Goal: Information Seeking & Learning: Check status

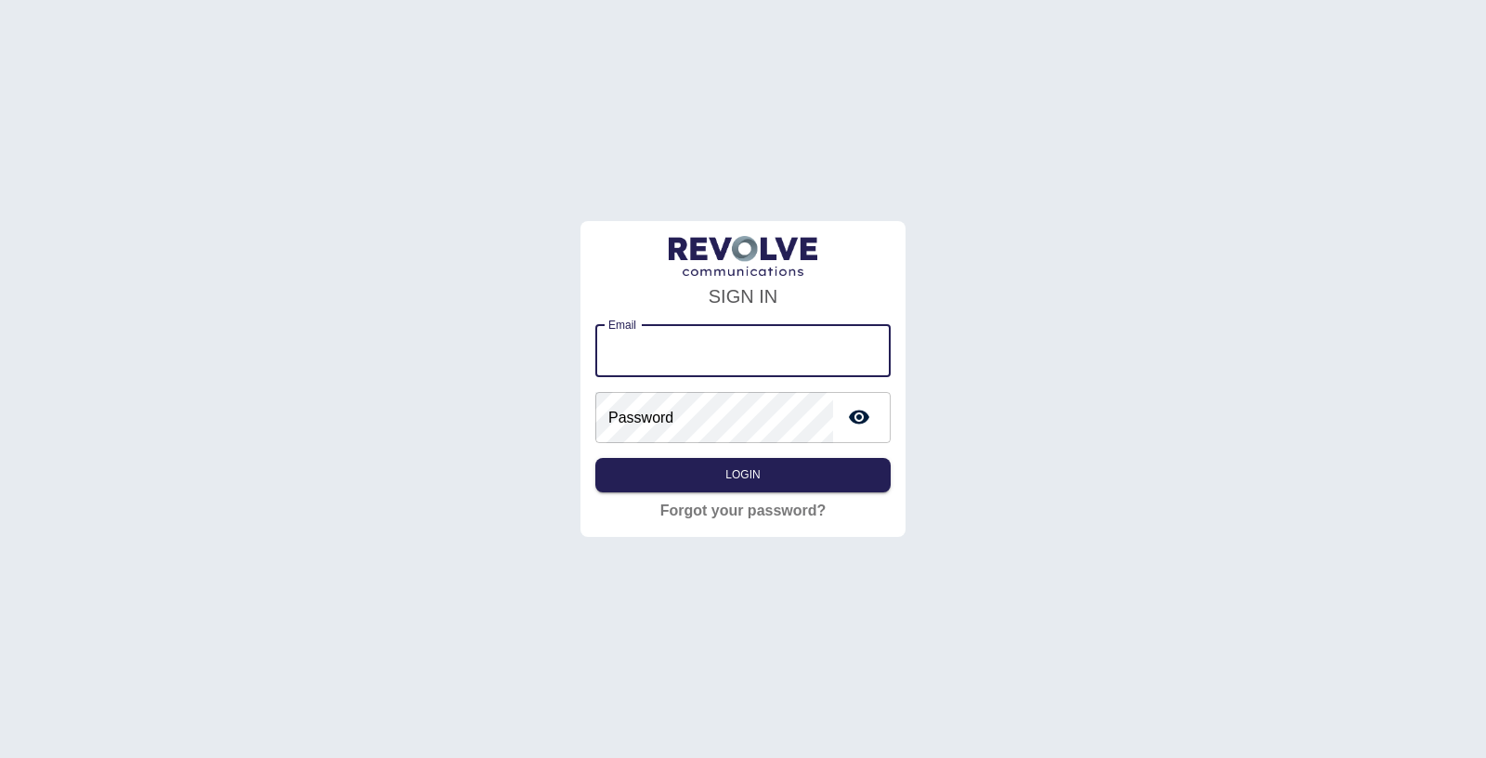
click at [638, 344] on input "Email" at bounding box center [742, 351] width 295 height 52
type input "**********"
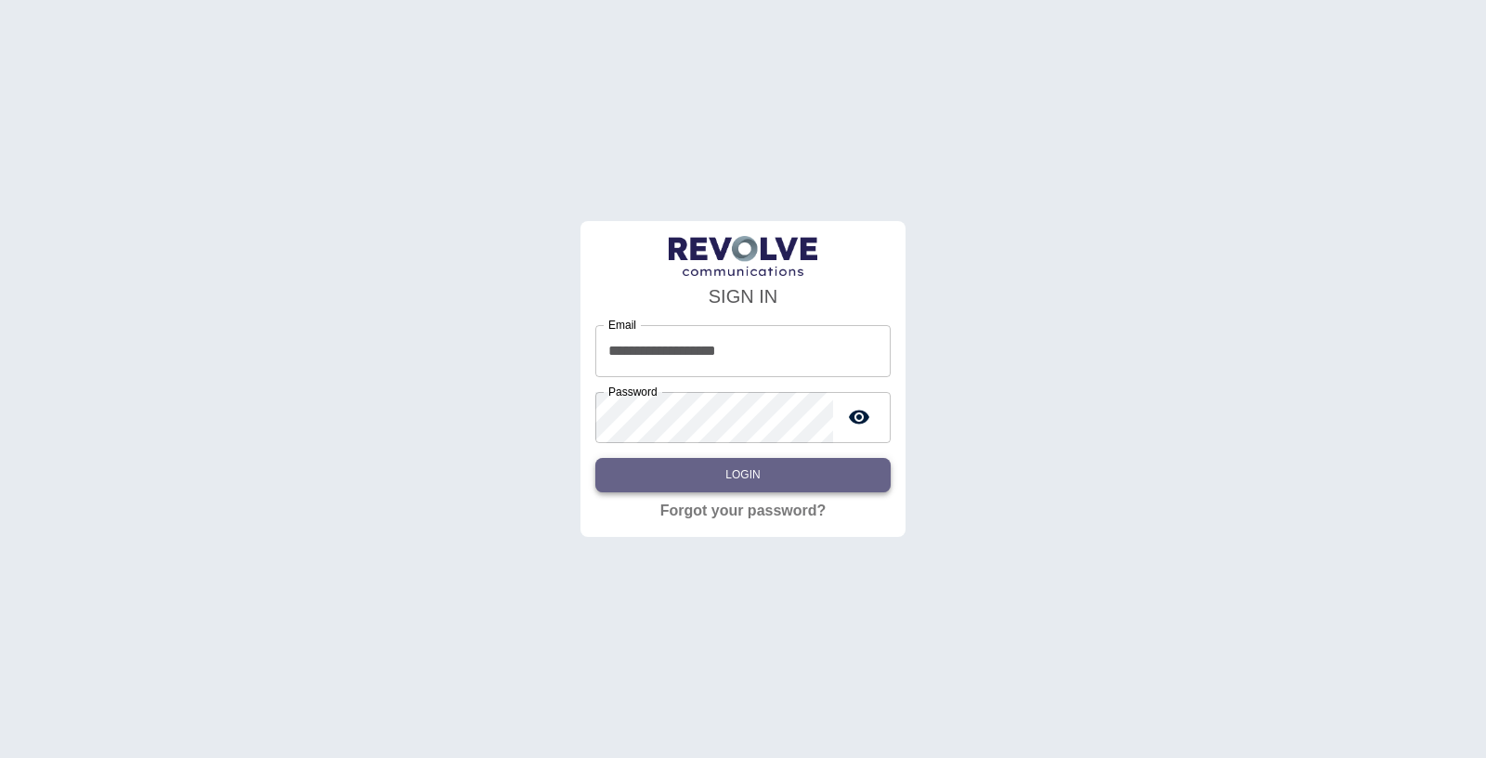
click at [761, 479] on button "Login" at bounding box center [742, 475] width 295 height 34
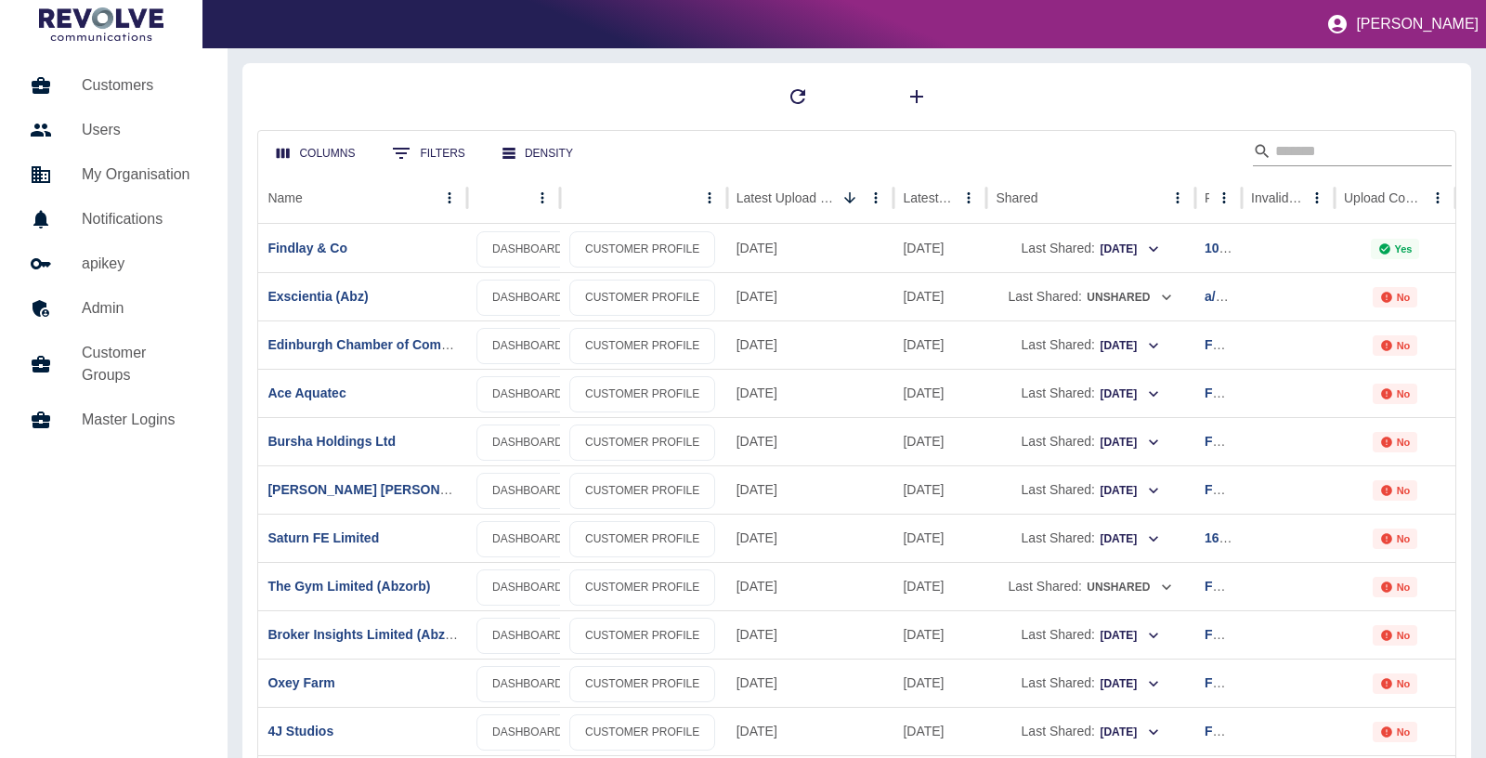
click at [1315, 163] on input "Search" at bounding box center [1349, 152] width 149 height 30
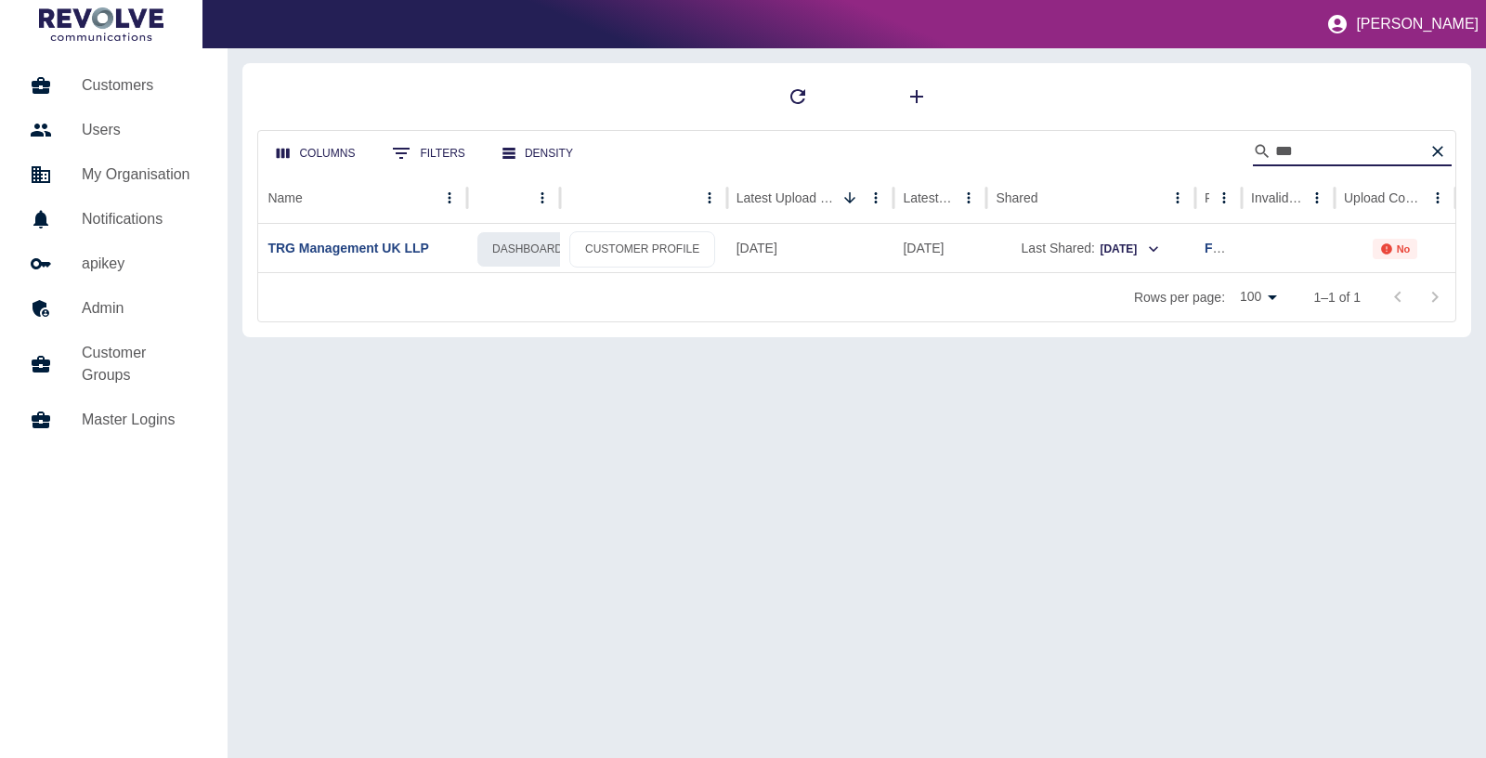
type input "***"
click at [543, 242] on link "DASHBOARD" at bounding box center [527, 249] width 102 height 36
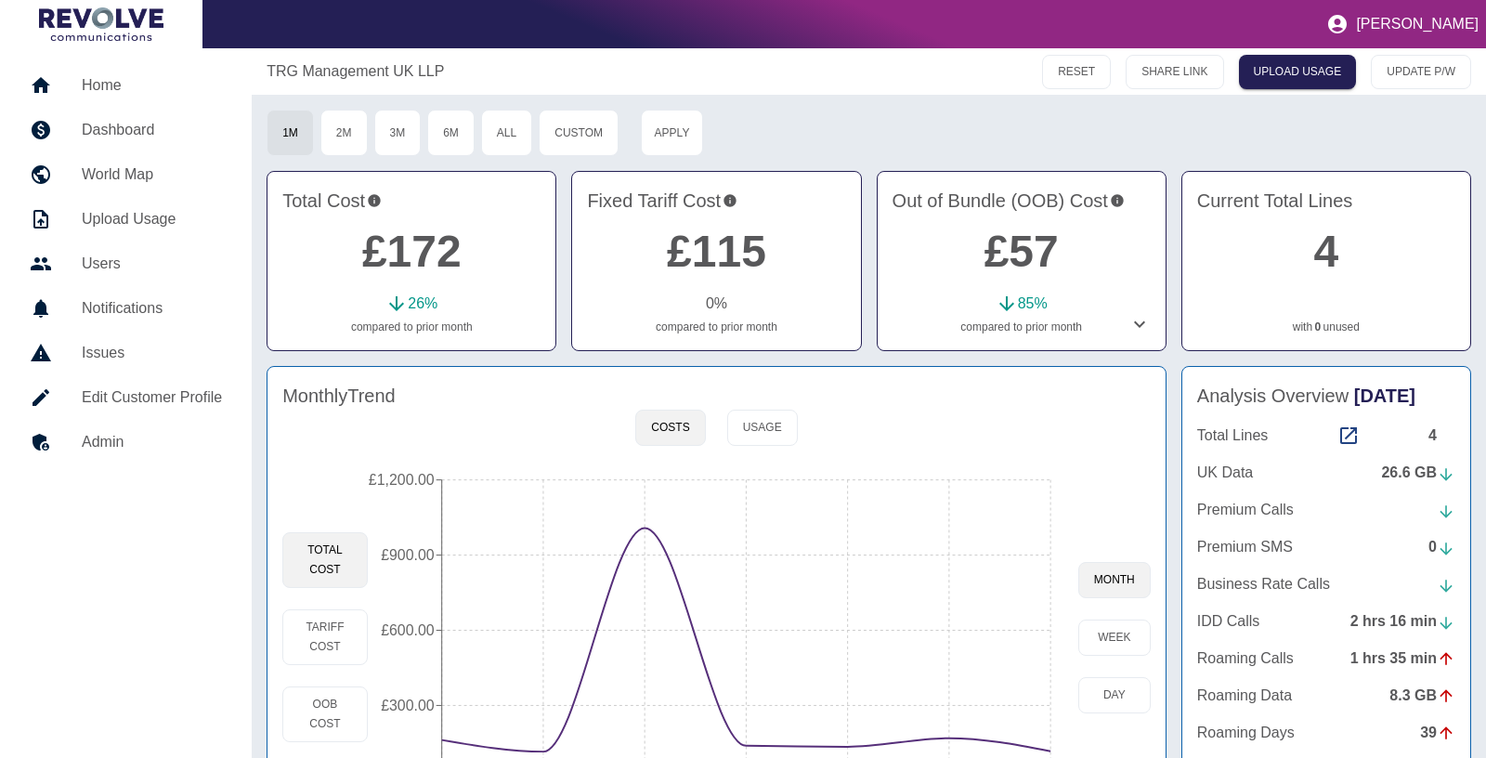
scroll to position [100, 0]
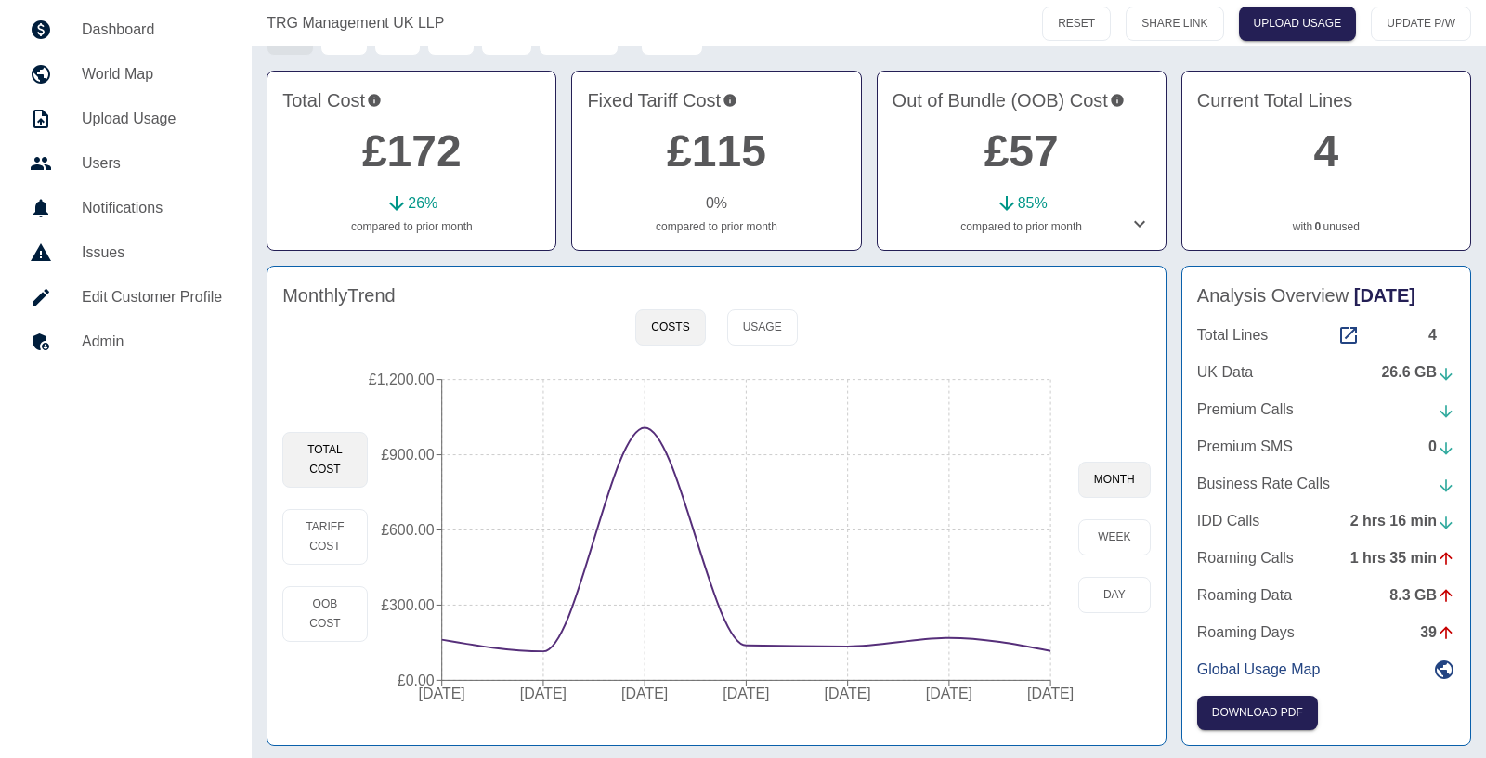
click at [1144, 227] on icon at bounding box center [1139, 224] width 22 height 22
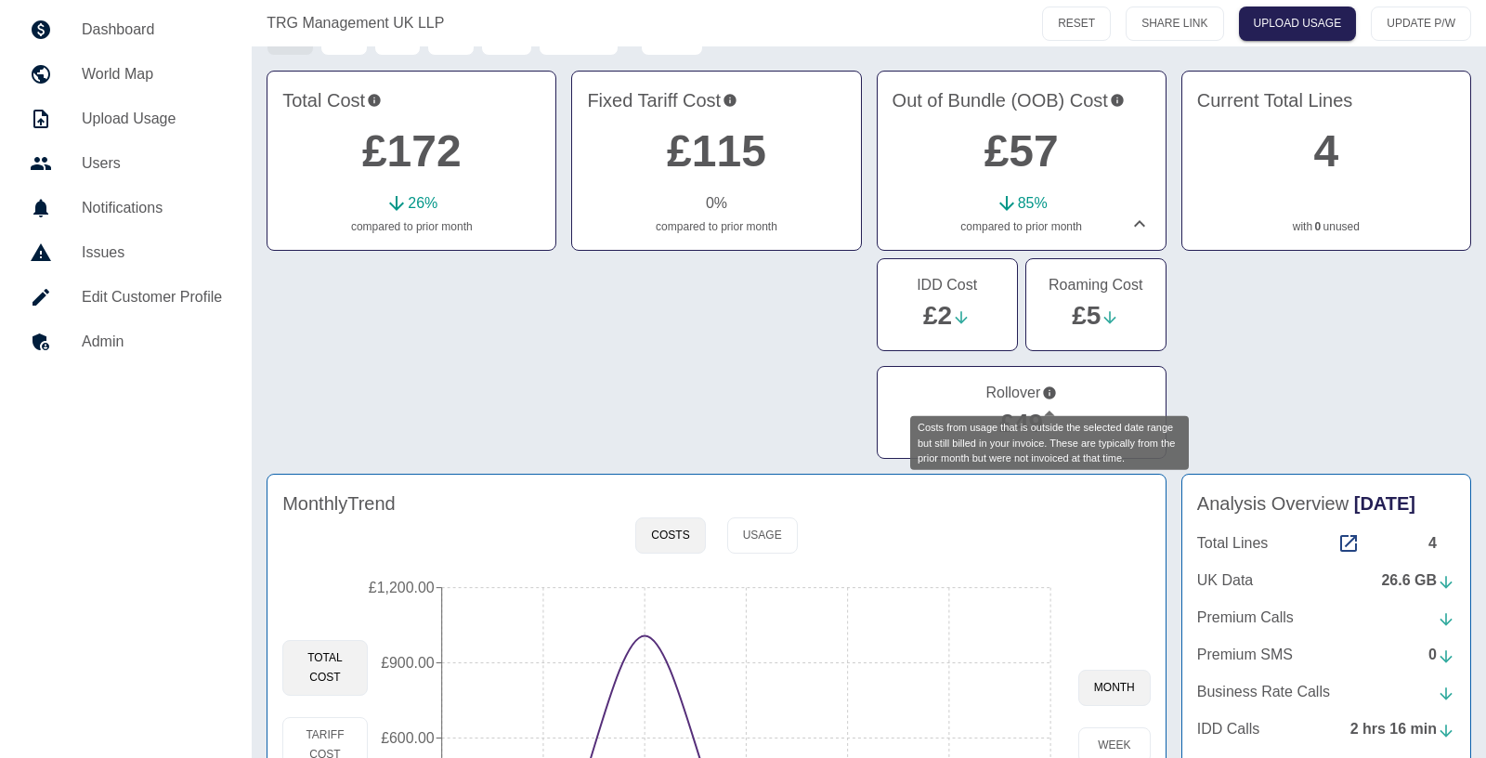
click at [1047, 394] on icon "Costs from usage that is outside the selected date range but still billed in yo…" at bounding box center [1049, 392] width 12 height 12
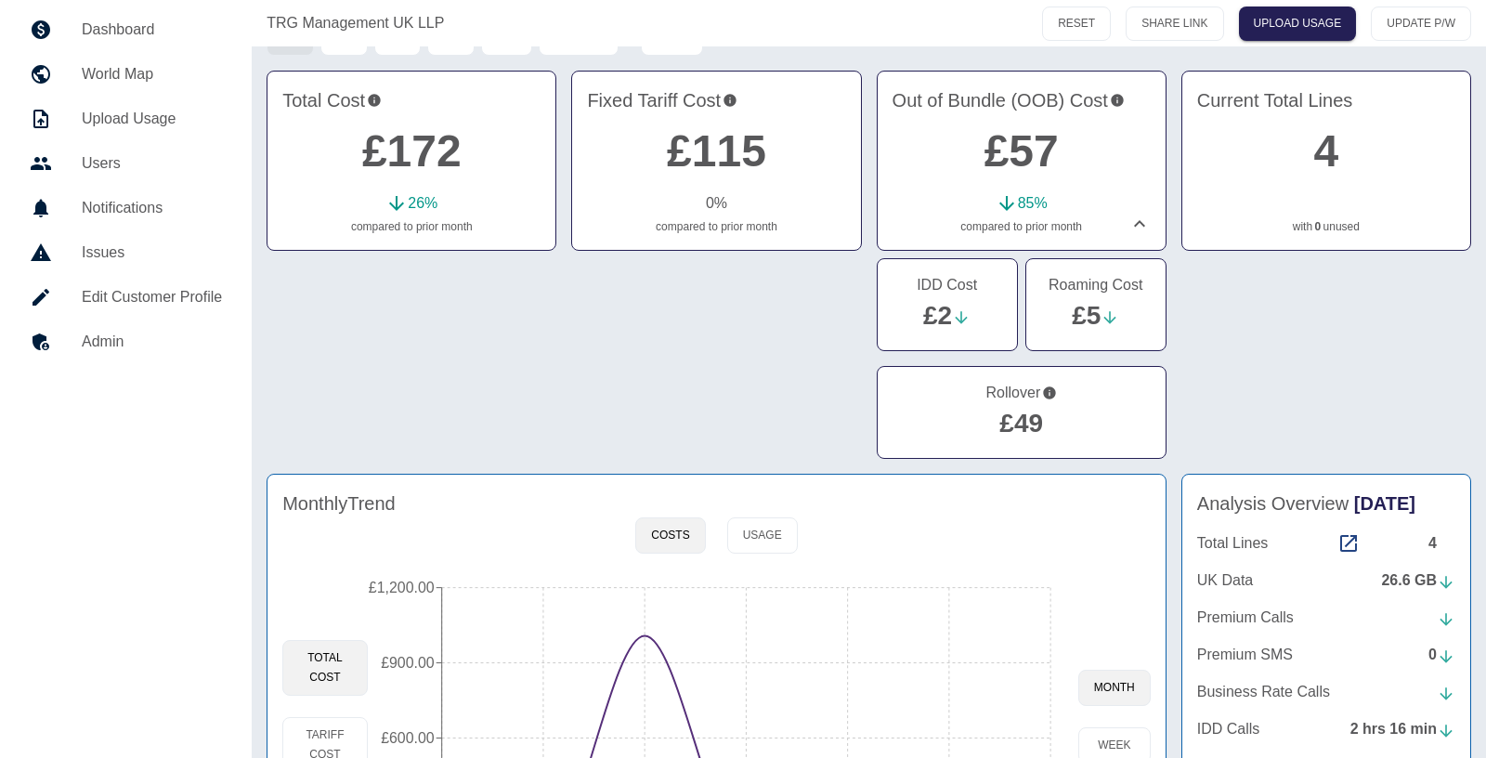
click at [1138, 227] on icon at bounding box center [1139, 224] width 22 height 22
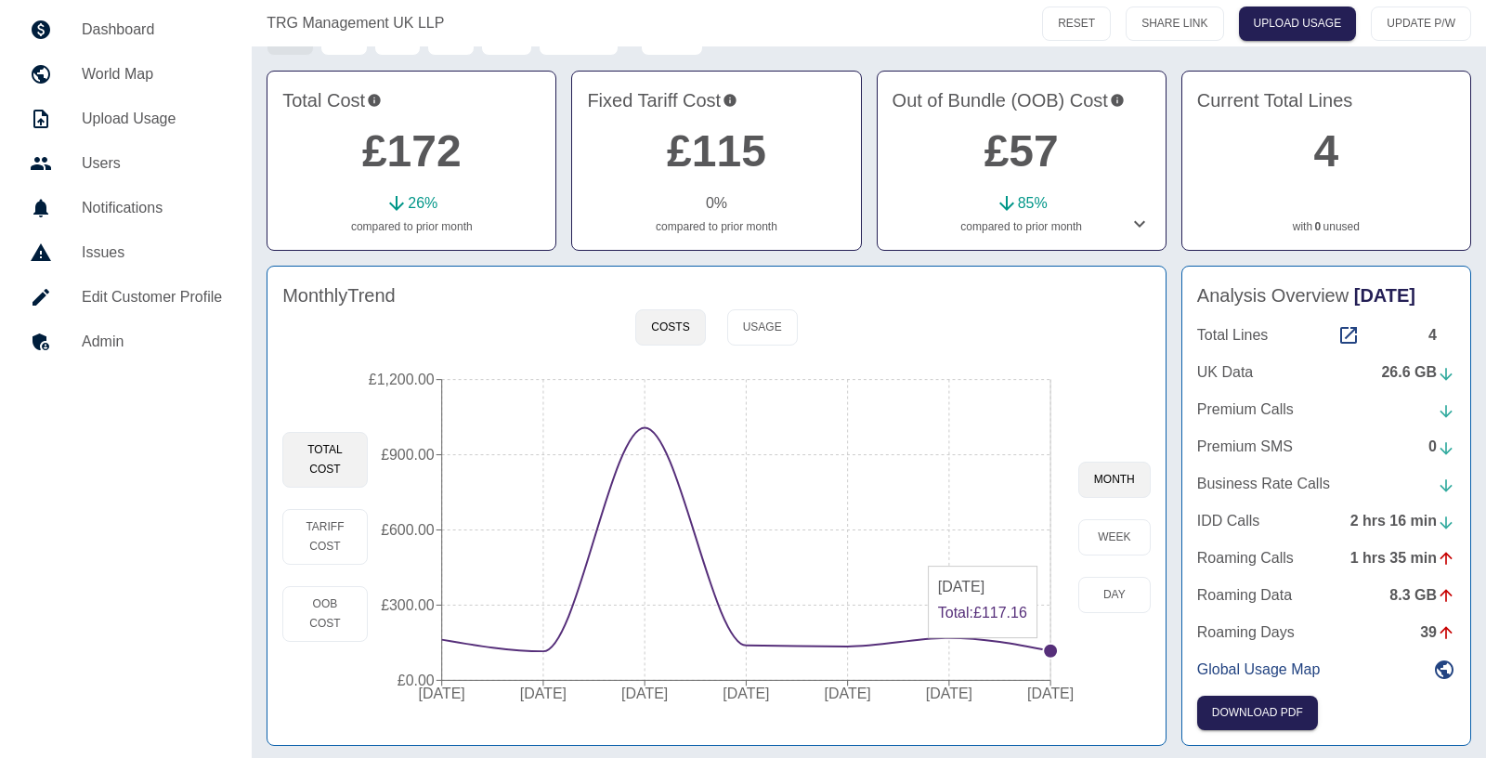
click at [1047, 644] on circle at bounding box center [1050, 651] width 15 height 15
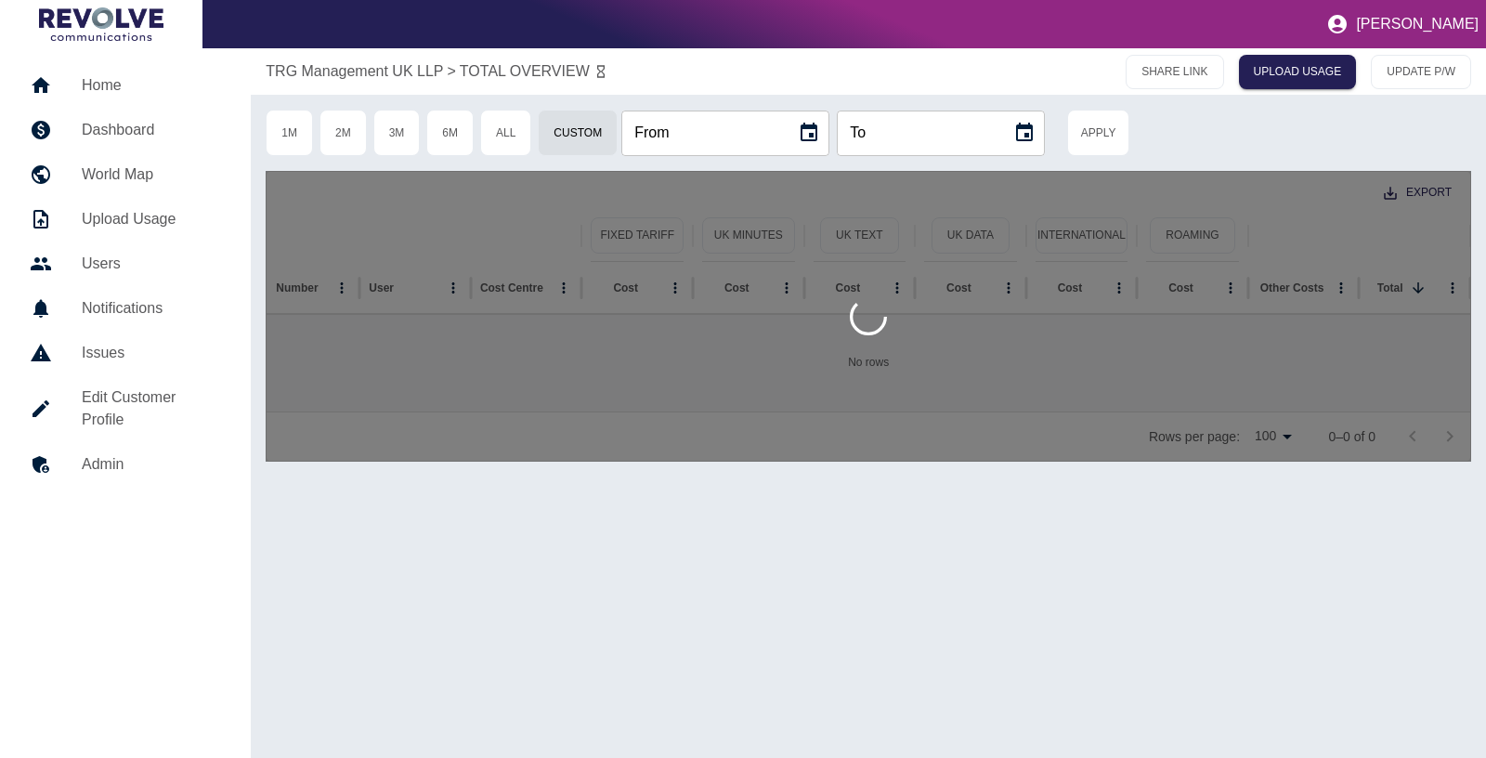
type input "**********"
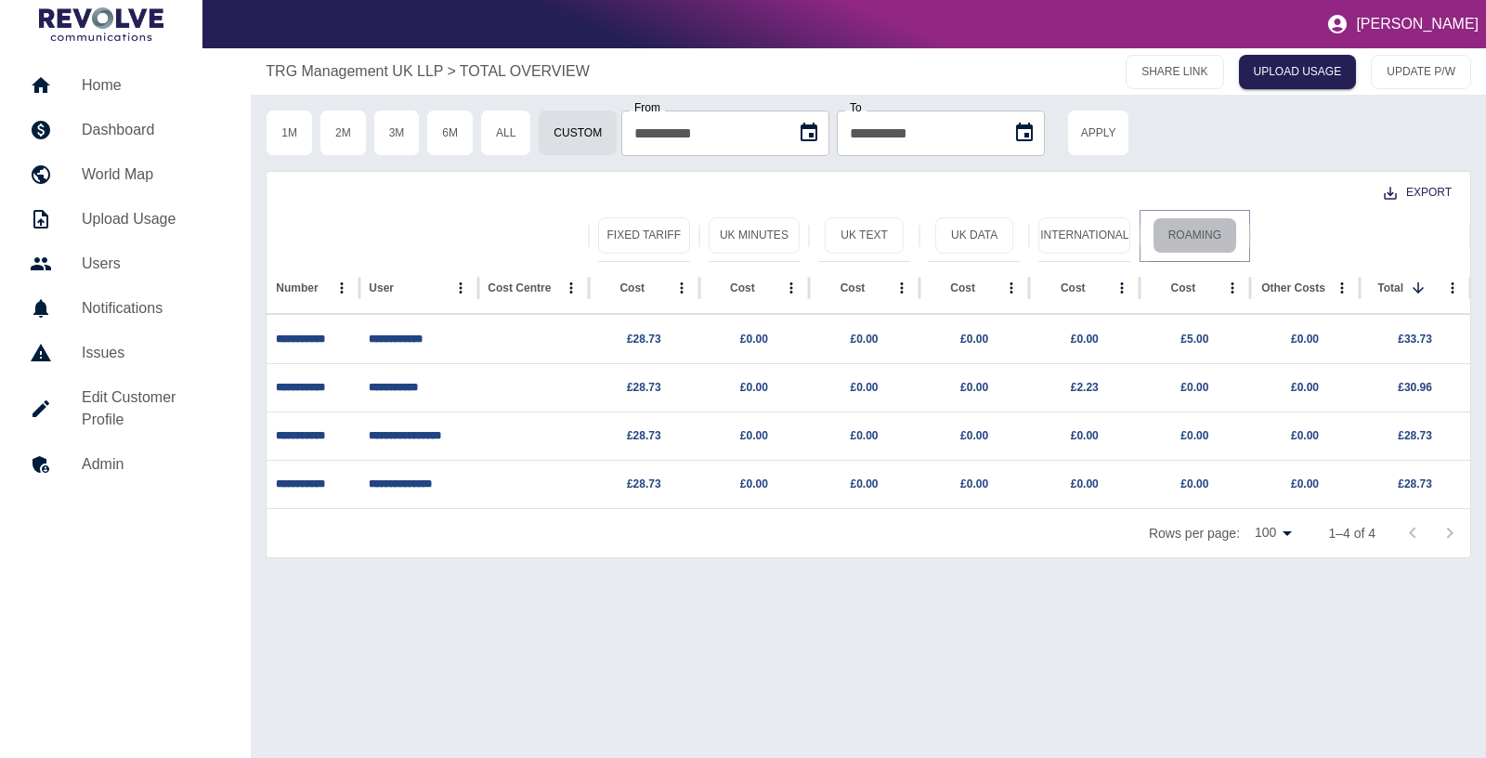
click at [1181, 232] on button "Roaming" at bounding box center [1194, 235] width 85 height 36
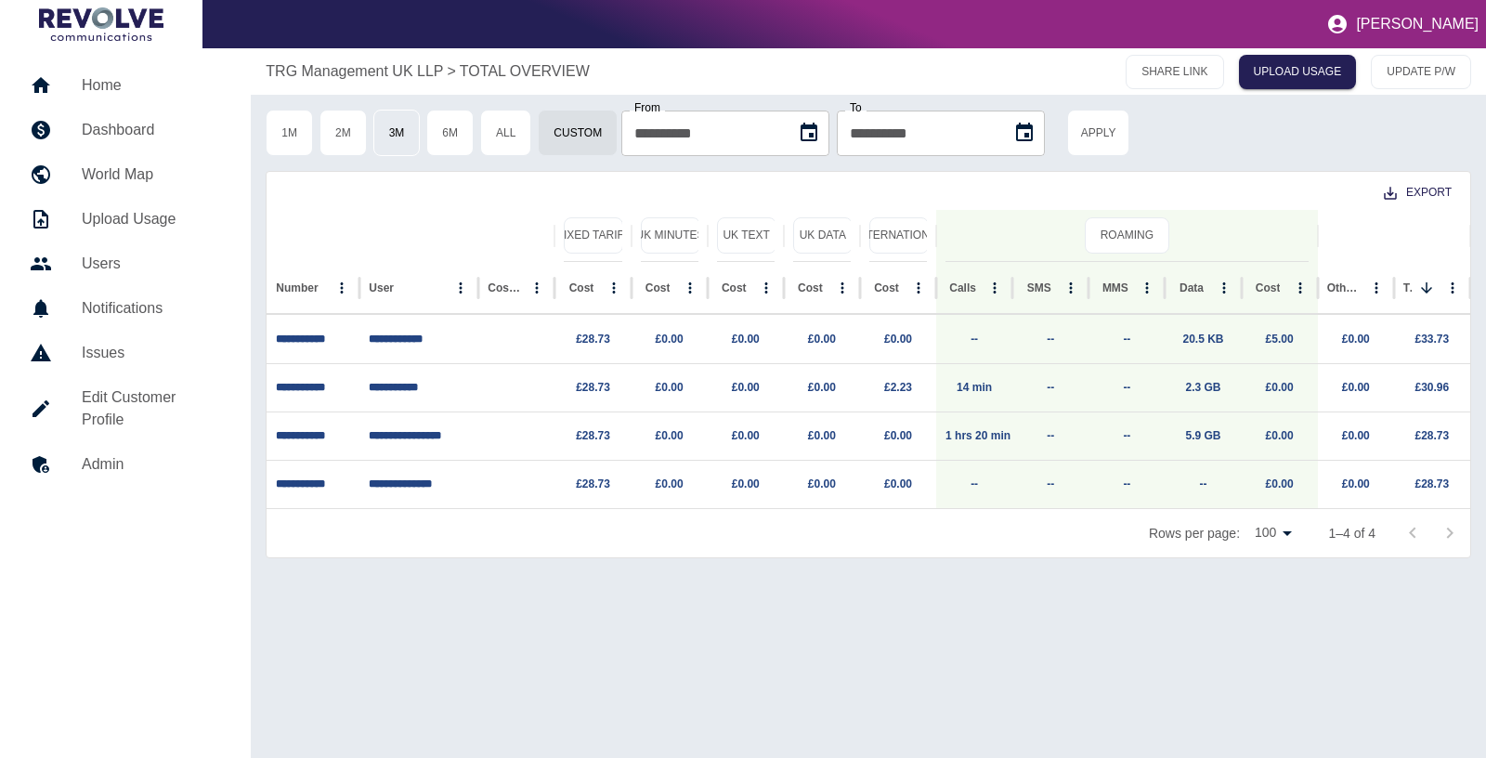
click at [392, 149] on button "3M" at bounding box center [396, 133] width 47 height 46
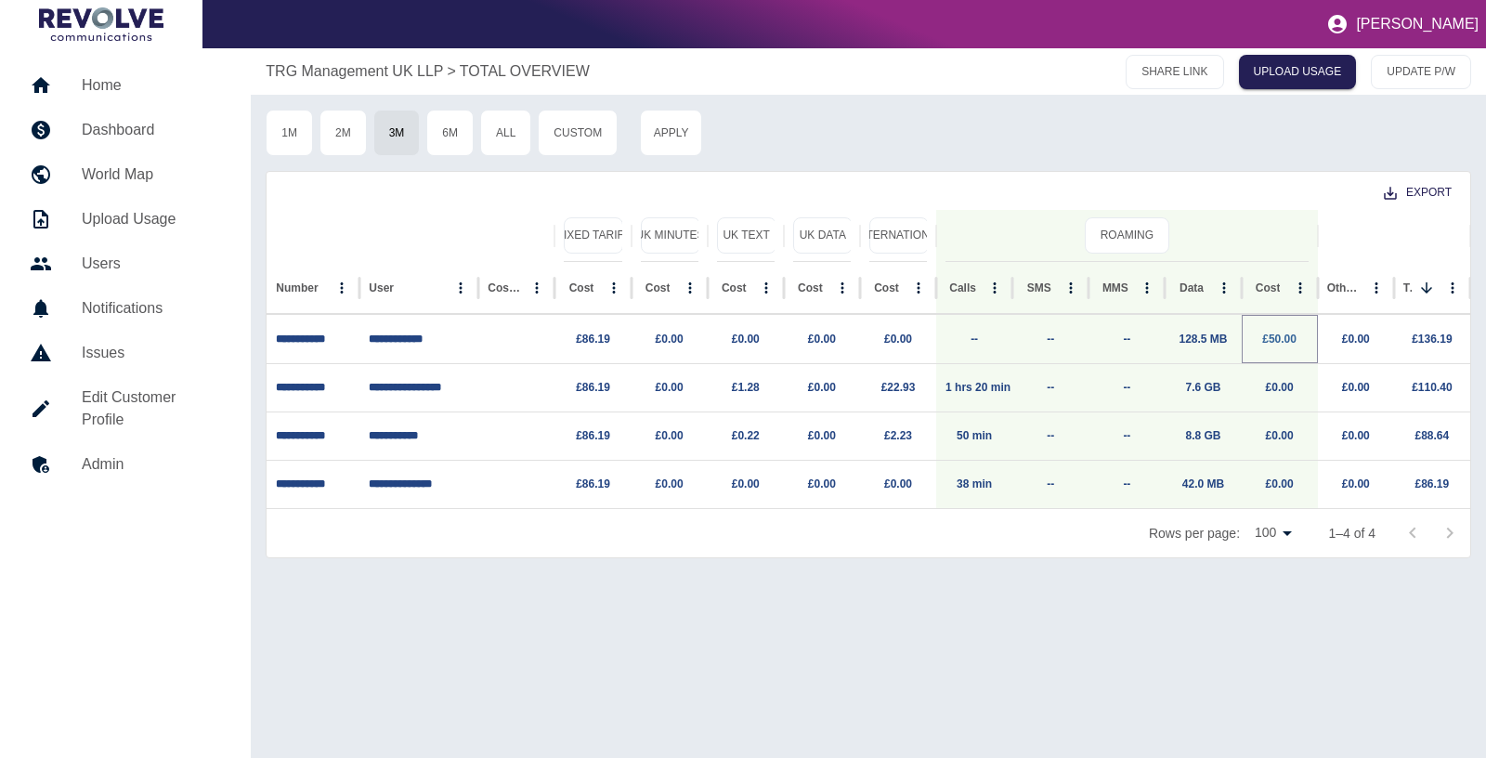
click at [1287, 342] on link "£50.00" at bounding box center [1279, 338] width 34 height 13
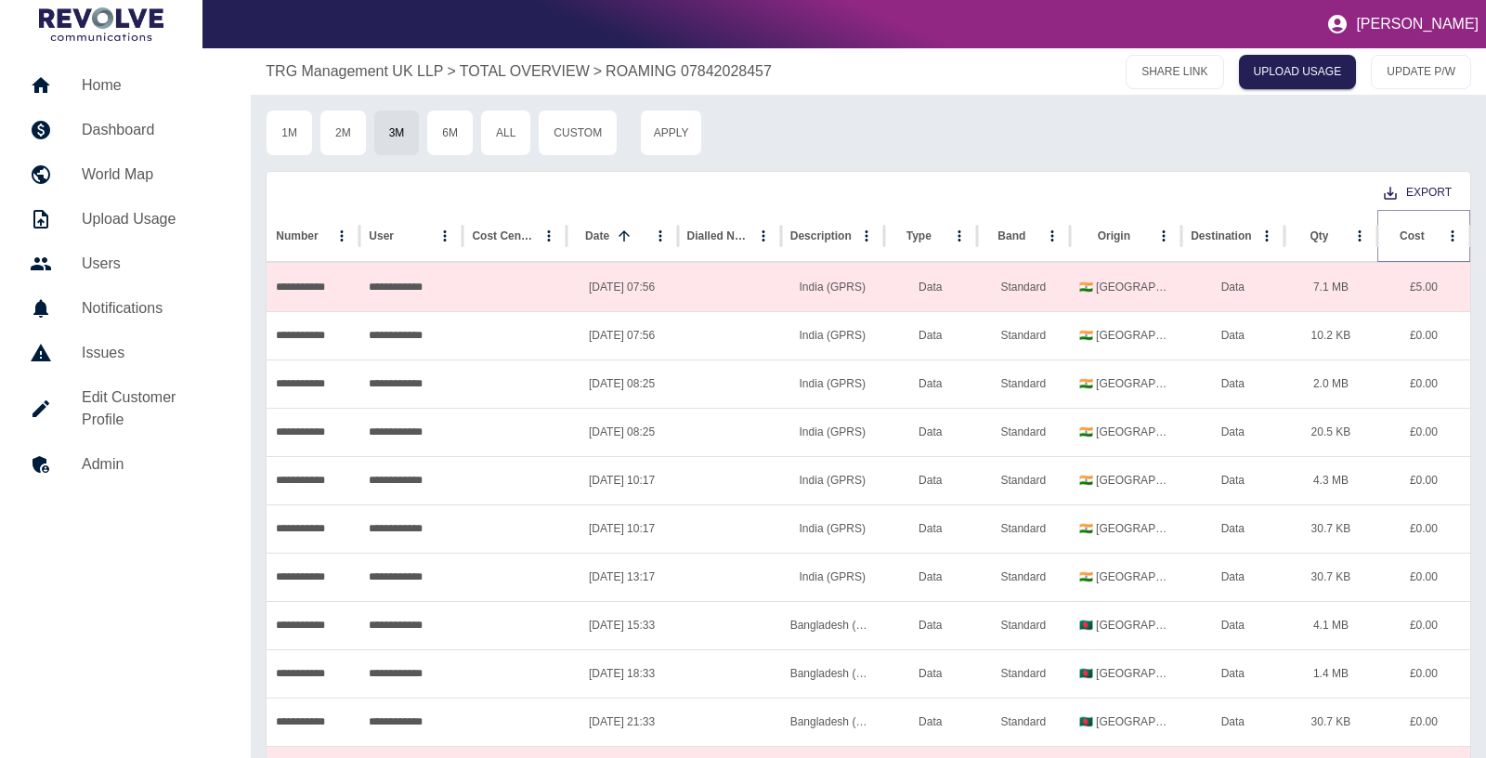
click at [1426, 245] on button "Sort" at bounding box center [1439, 236] width 26 height 26
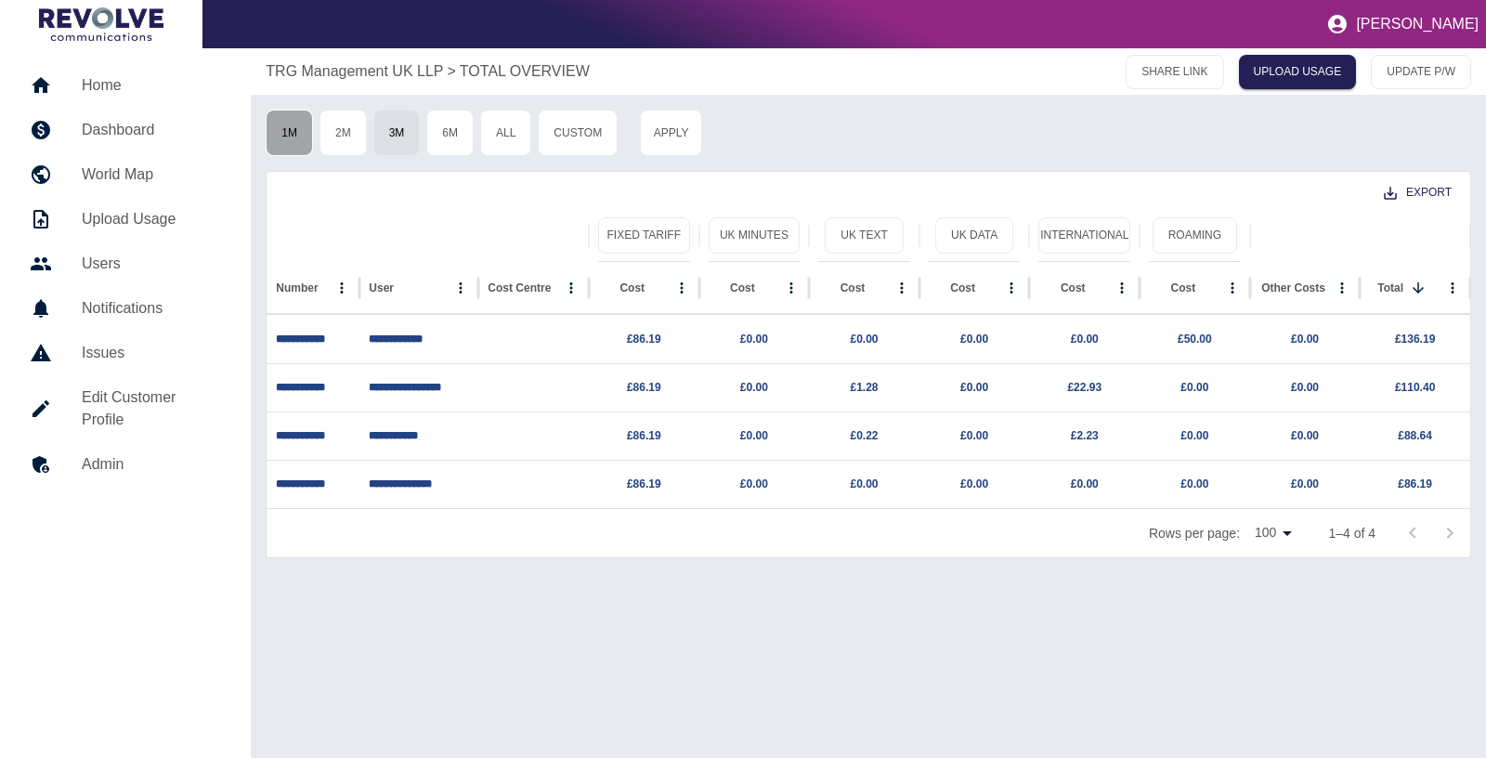
click at [286, 126] on button "1M" at bounding box center [289, 133] width 47 height 46
click at [1066, 229] on button "International" at bounding box center [1084, 235] width 92 height 36
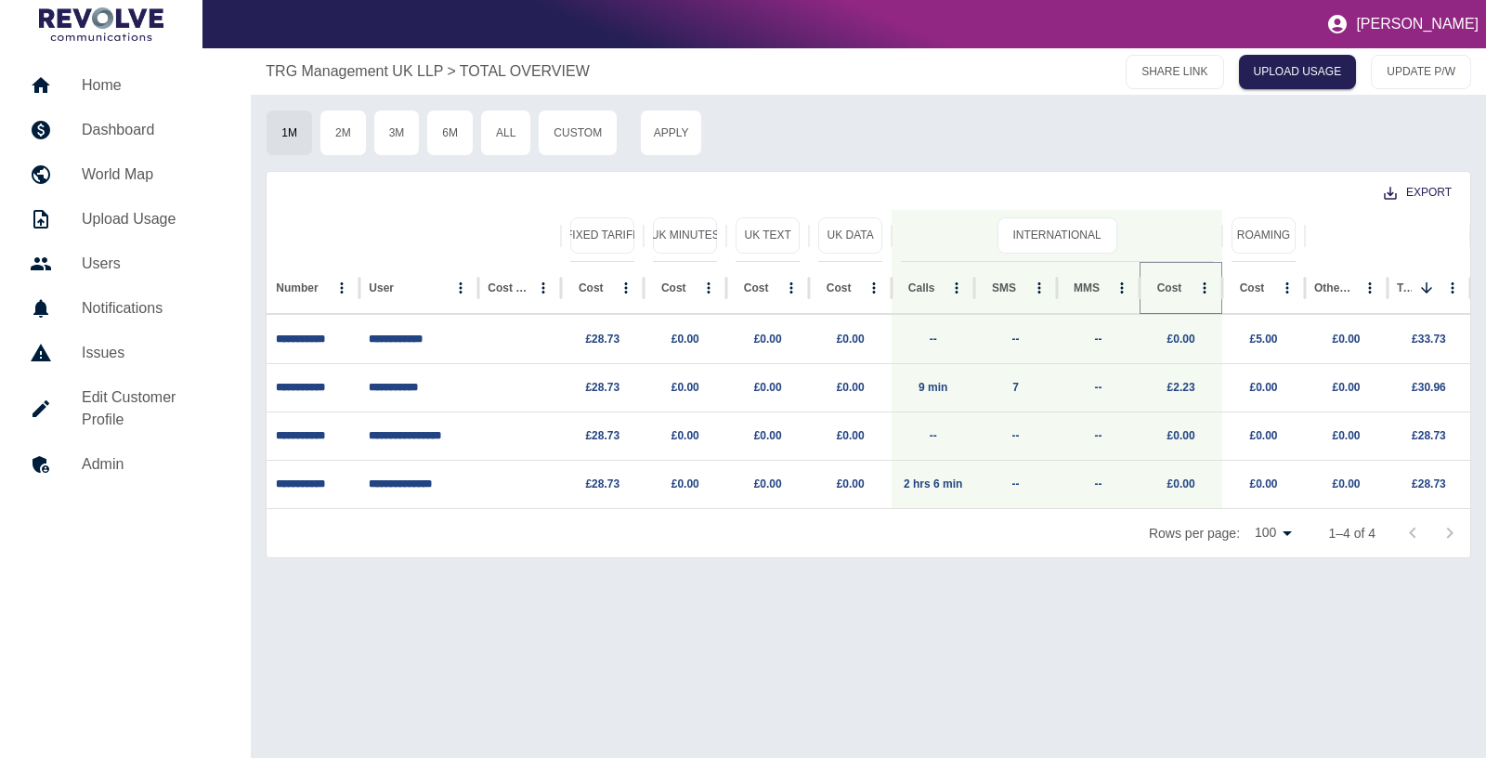
click at [1183, 296] on button "Sort" at bounding box center [1196, 288] width 26 height 26
click at [1195, 350] on p "£2.23" at bounding box center [1181, 339] width 64 height 47
click at [1181, 330] on p "£2.23" at bounding box center [1181, 339] width 64 height 47
click at [1180, 332] on link "£2.23" at bounding box center [1181, 338] width 28 height 13
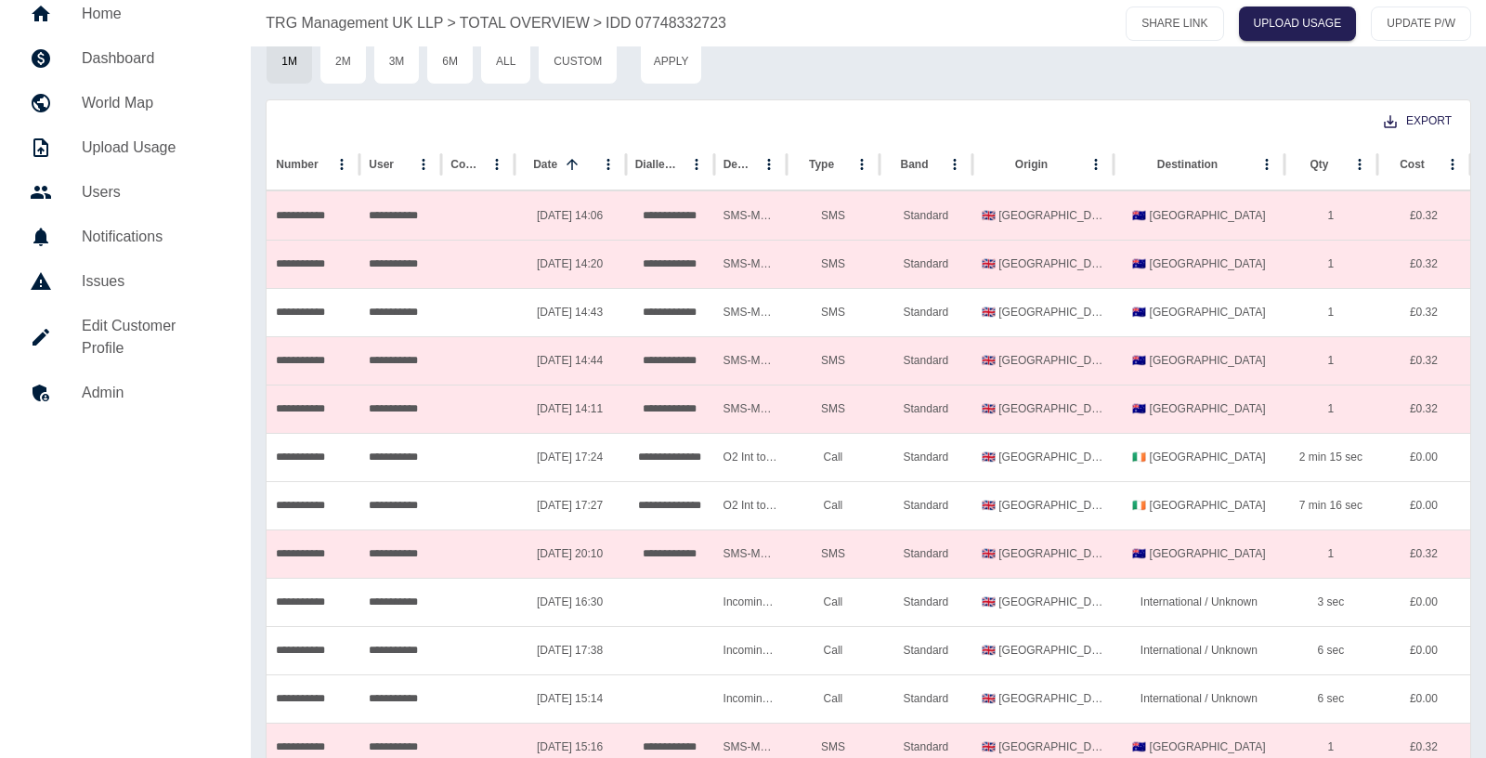
scroll to position [71, 0]
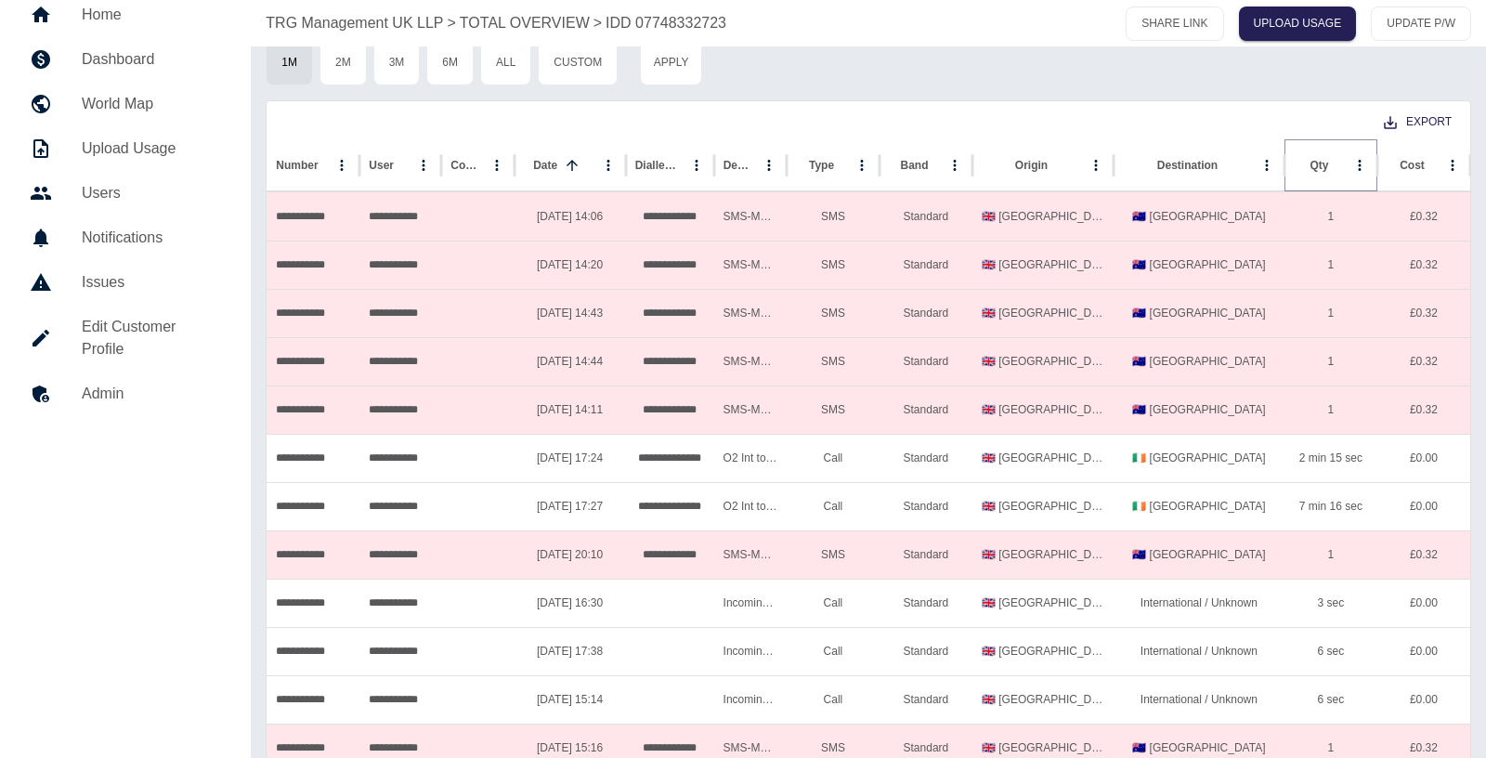
click at [1338, 166] on icon "Sort" at bounding box center [1343, 165] width 11 height 11
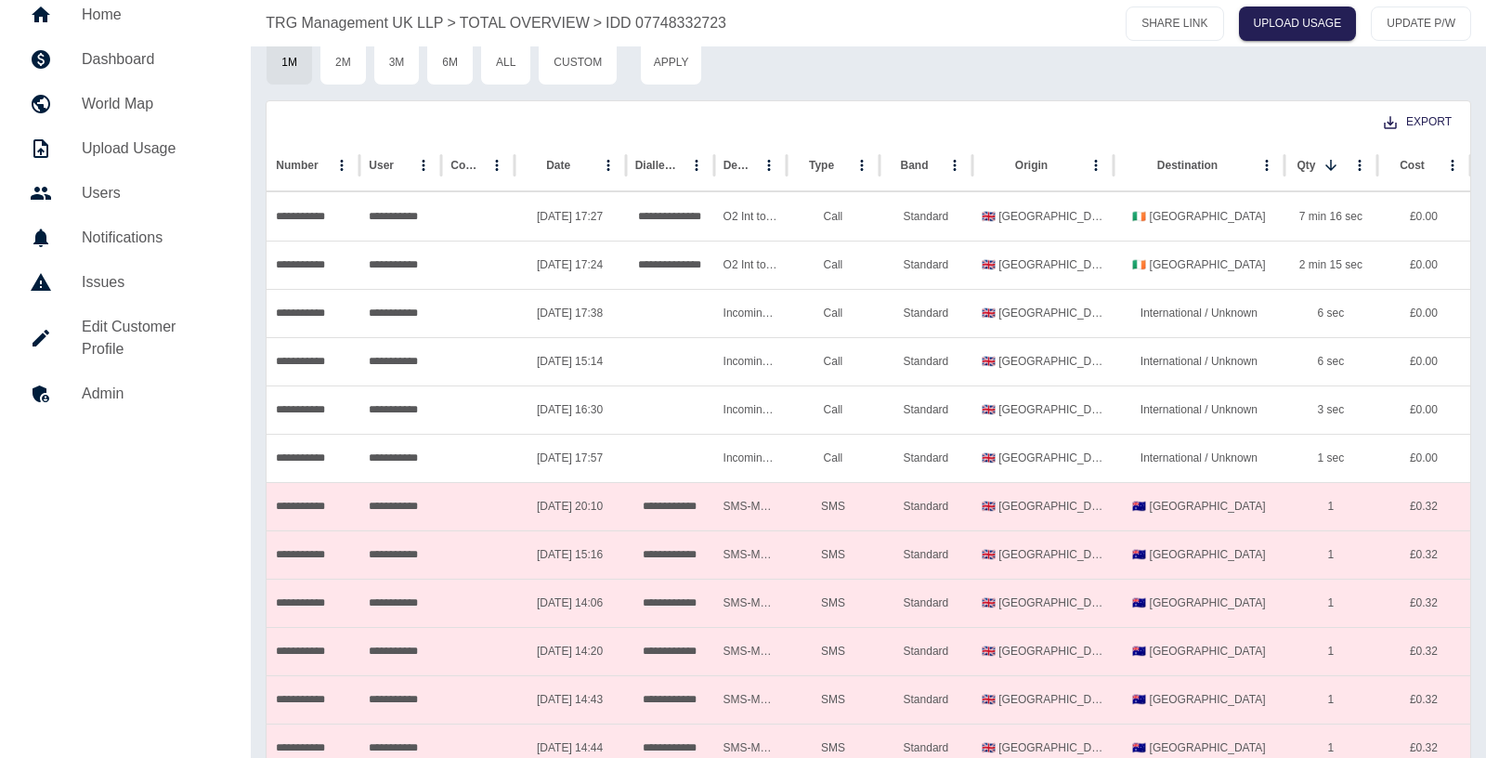
click at [343, 33] on p "TRG Management UK LLP" at bounding box center [354, 23] width 177 height 22
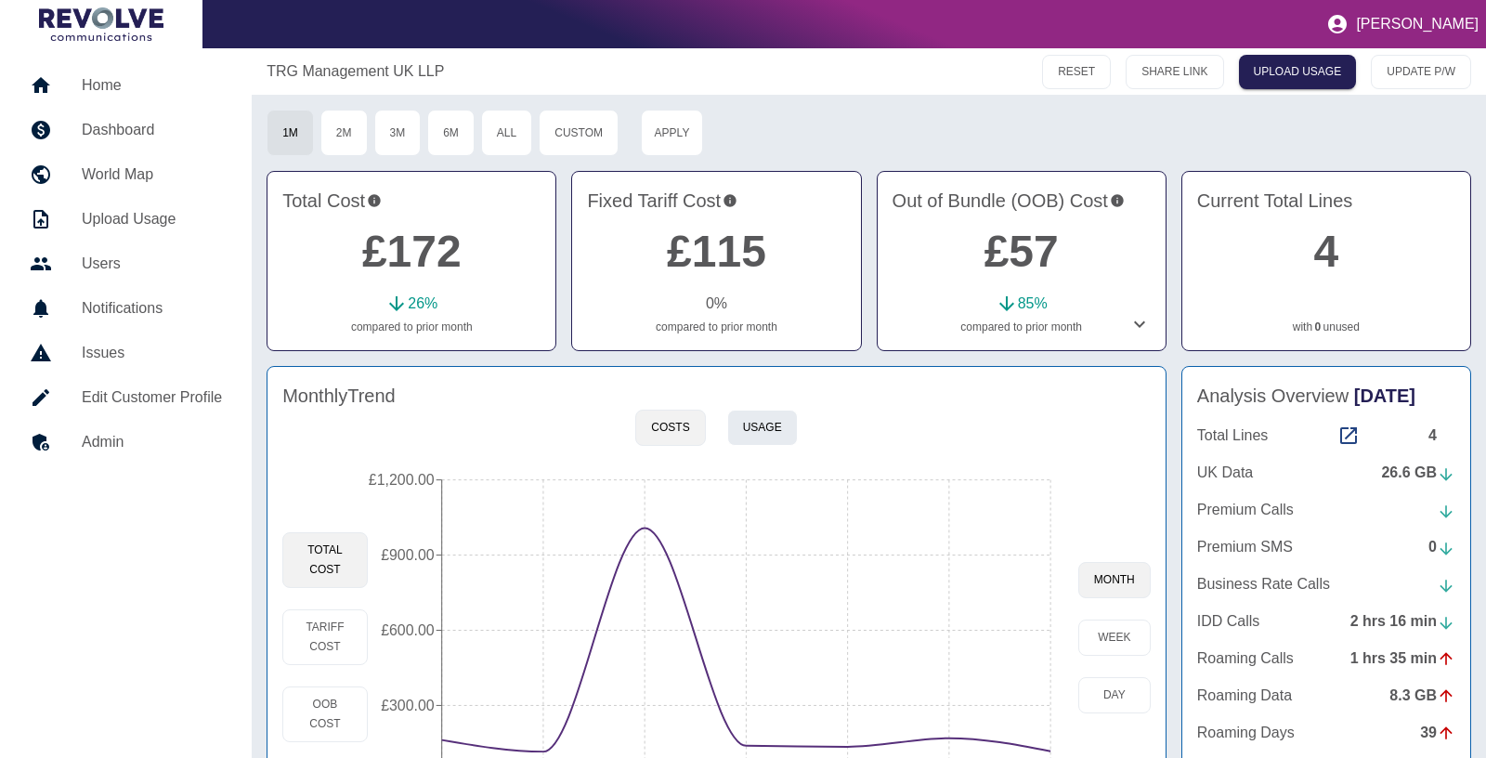
click at [760, 430] on button "Usage" at bounding box center [762, 428] width 71 height 36
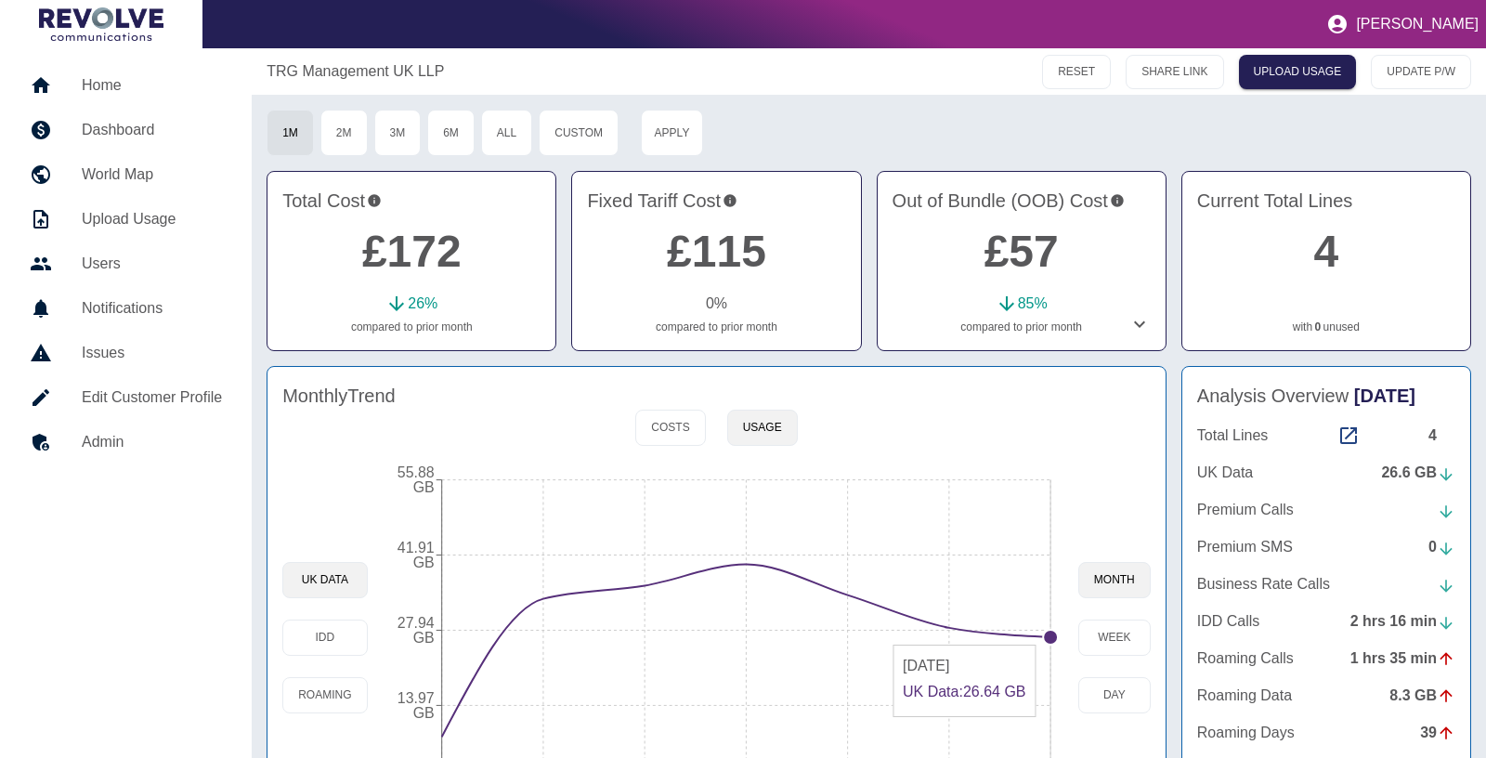
click at [1048, 633] on circle at bounding box center [1050, 637] width 15 height 15
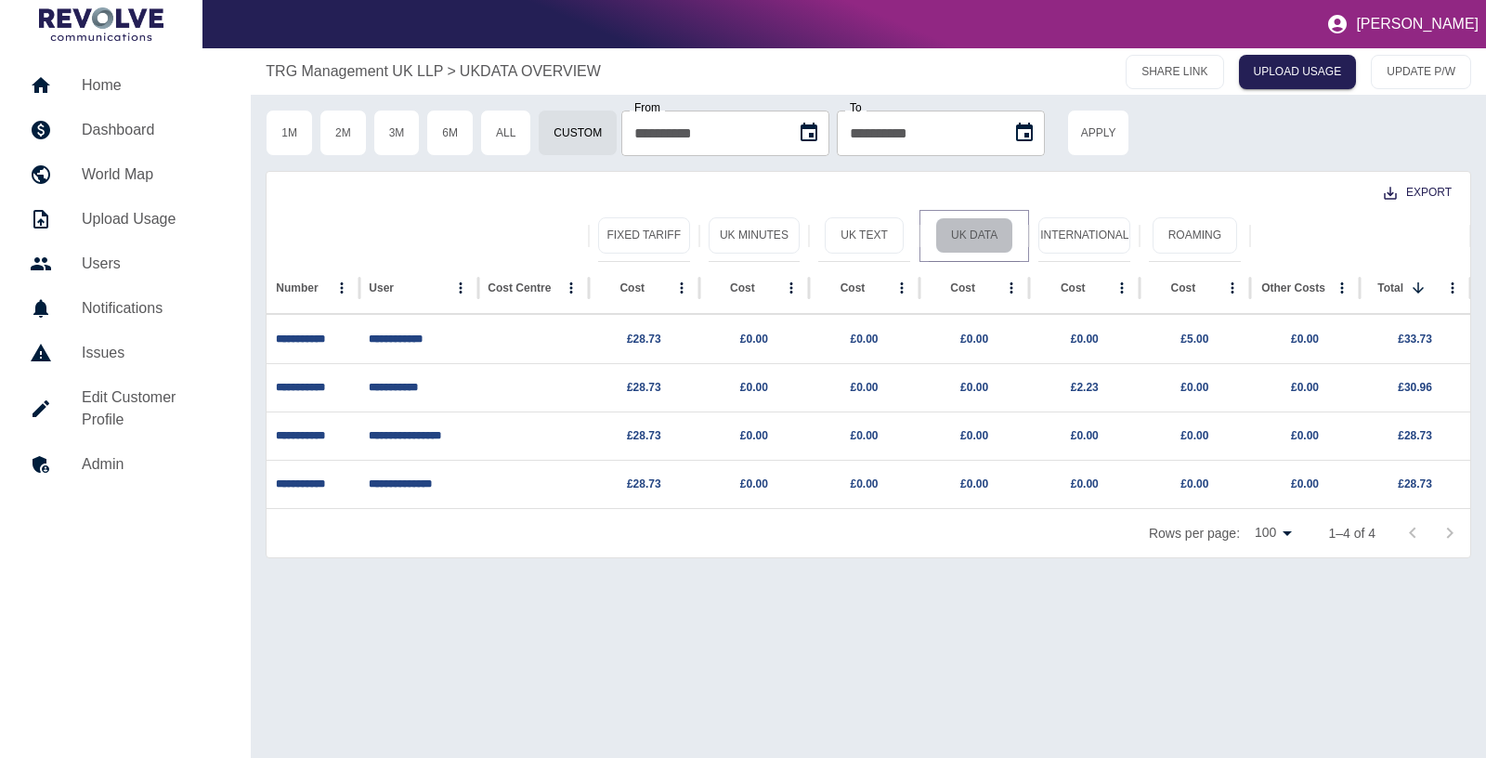
click at [972, 238] on button "UK Data" at bounding box center [974, 235] width 78 height 36
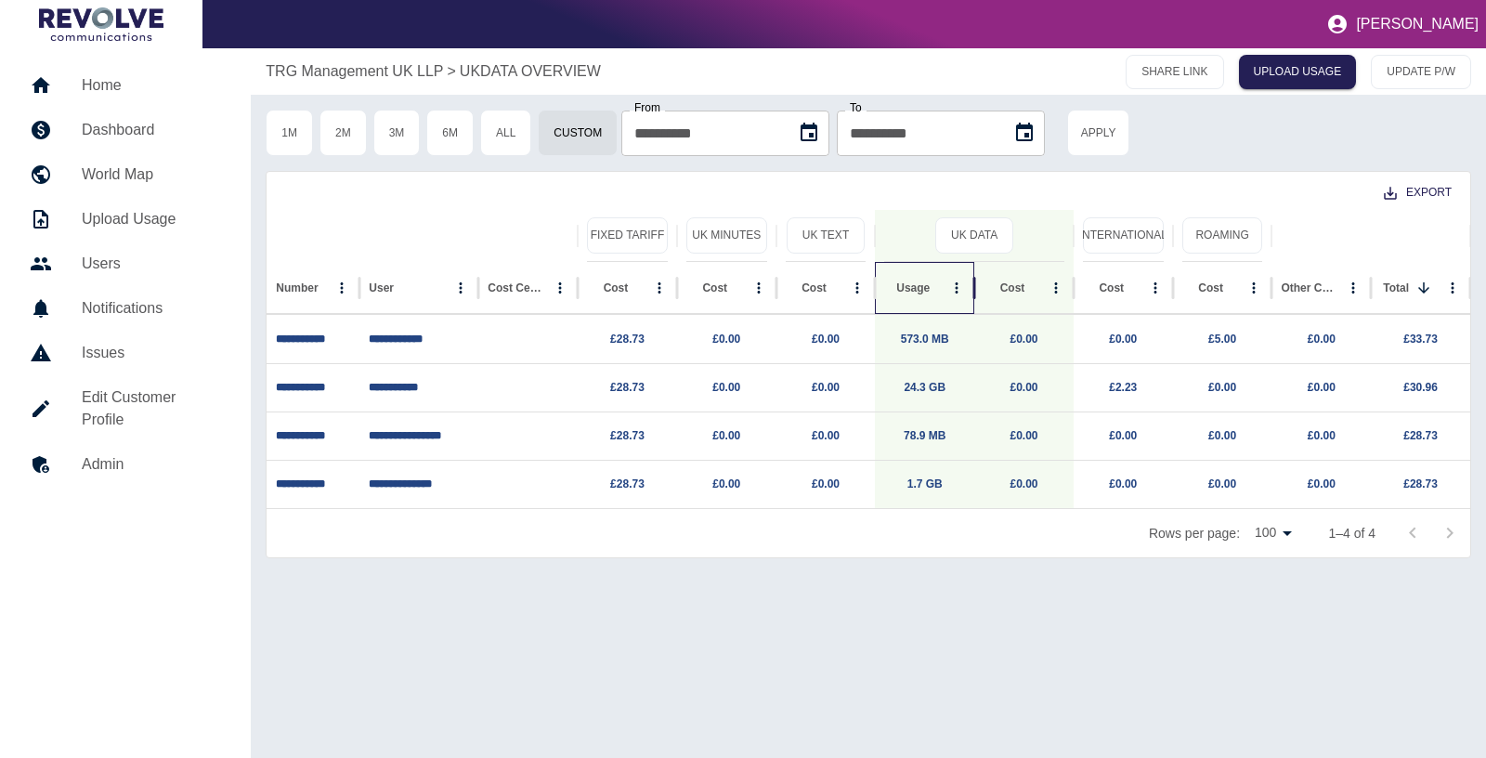
click at [931, 275] on div at bounding box center [931, 288] width 0 height 26
click at [343, 73] on p "TRG Management UK LLP" at bounding box center [354, 71] width 177 height 22
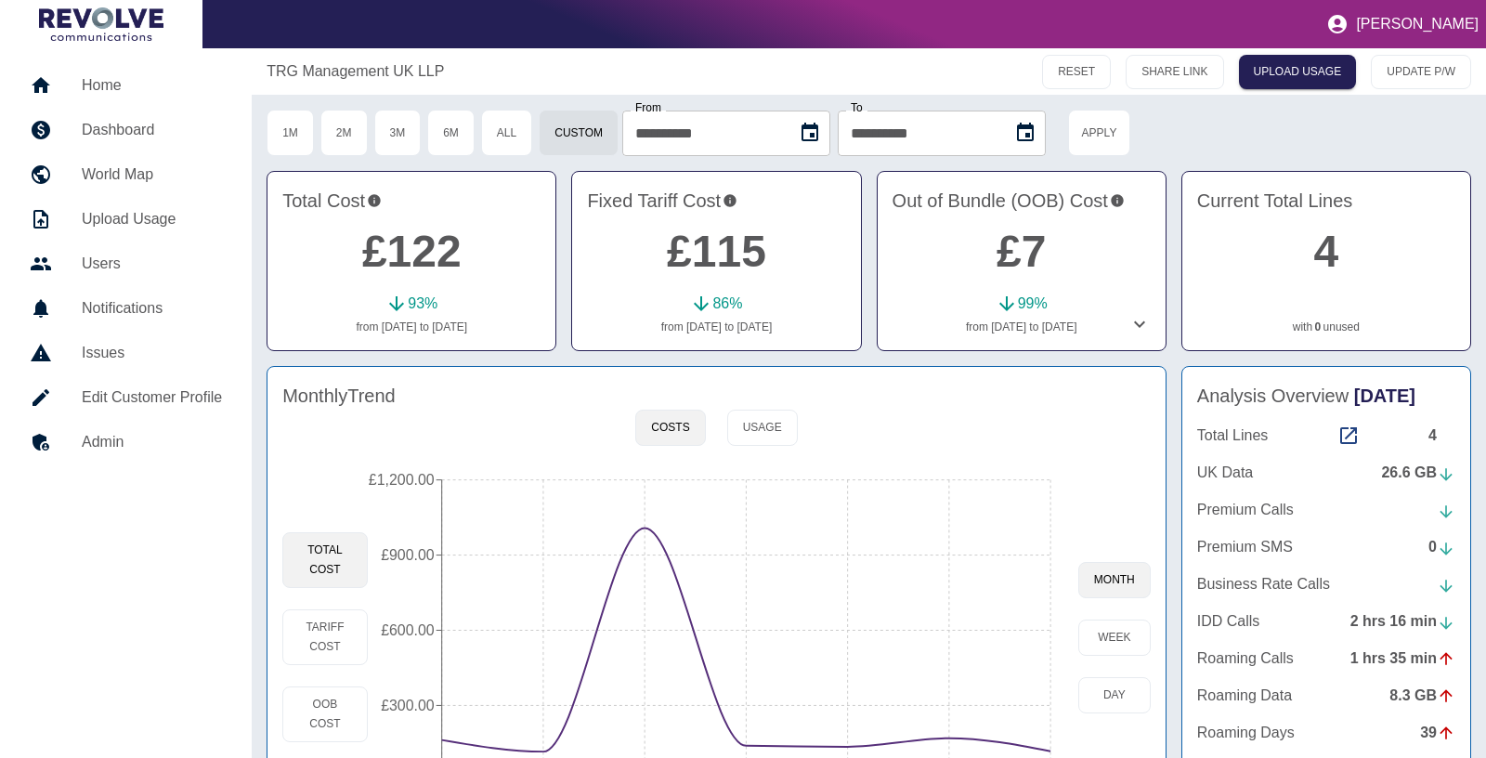
click at [1144, 319] on icon at bounding box center [1139, 324] width 22 height 22
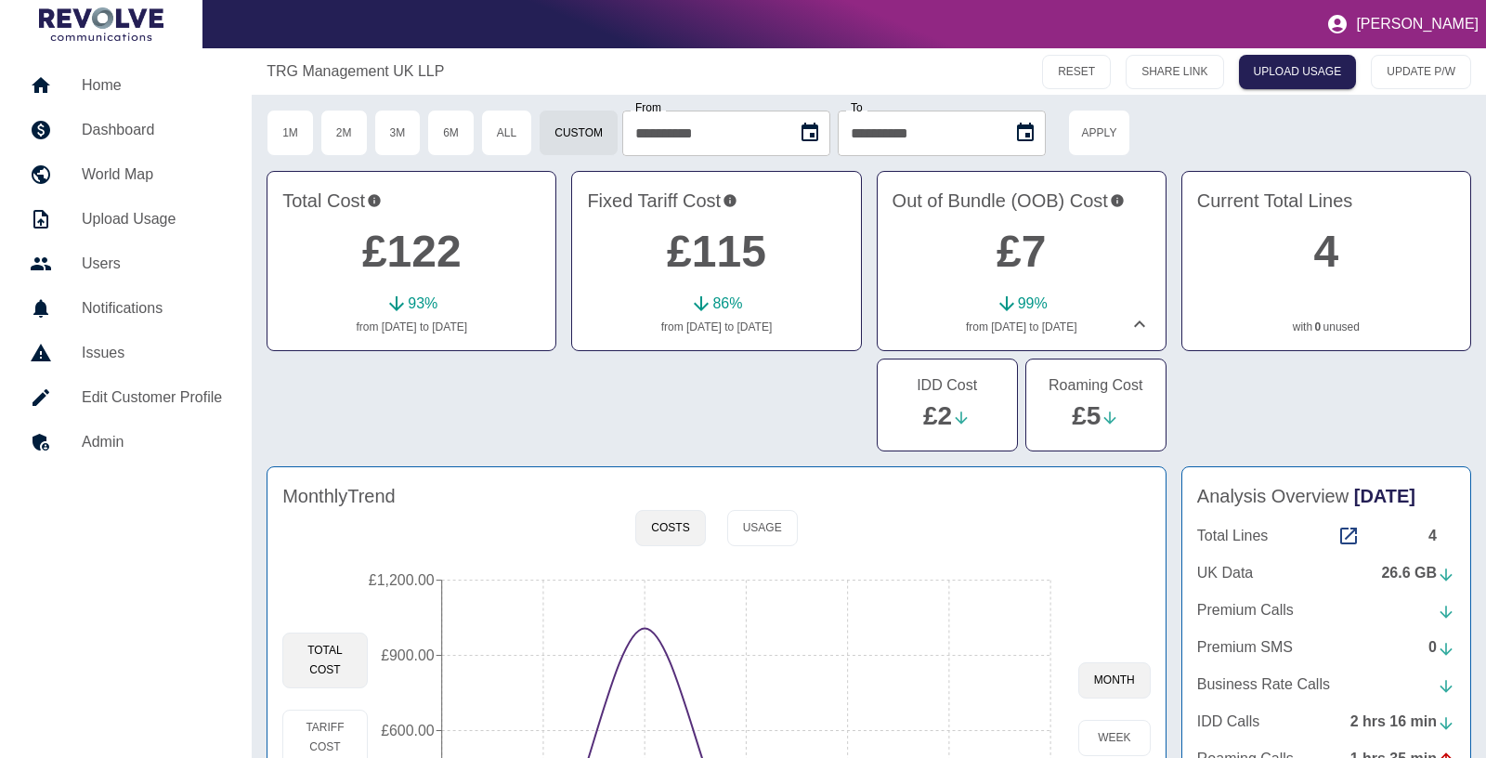
click at [1144, 319] on icon at bounding box center [1139, 324] width 22 height 22
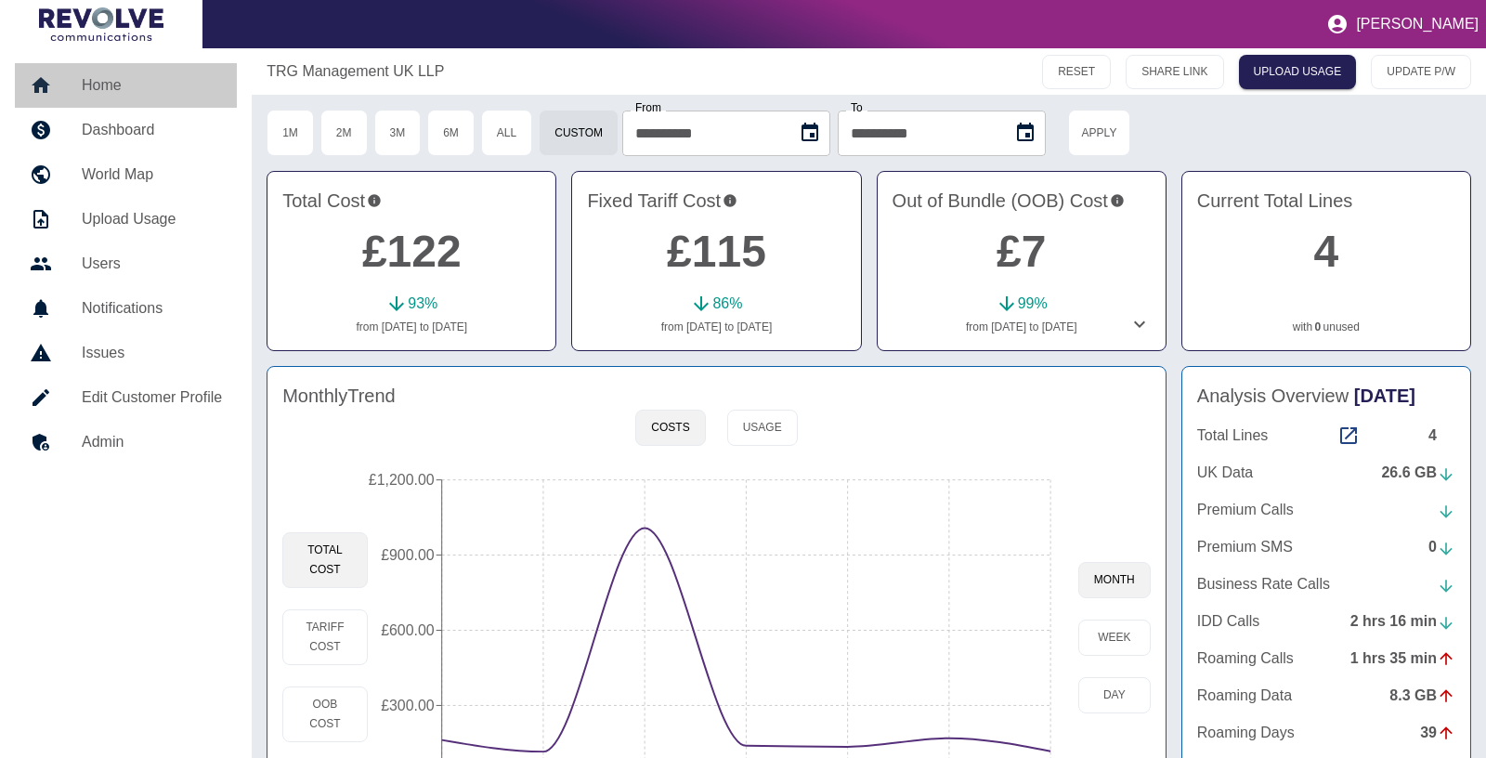
click at [153, 95] on h5 "Home" at bounding box center [152, 85] width 140 height 22
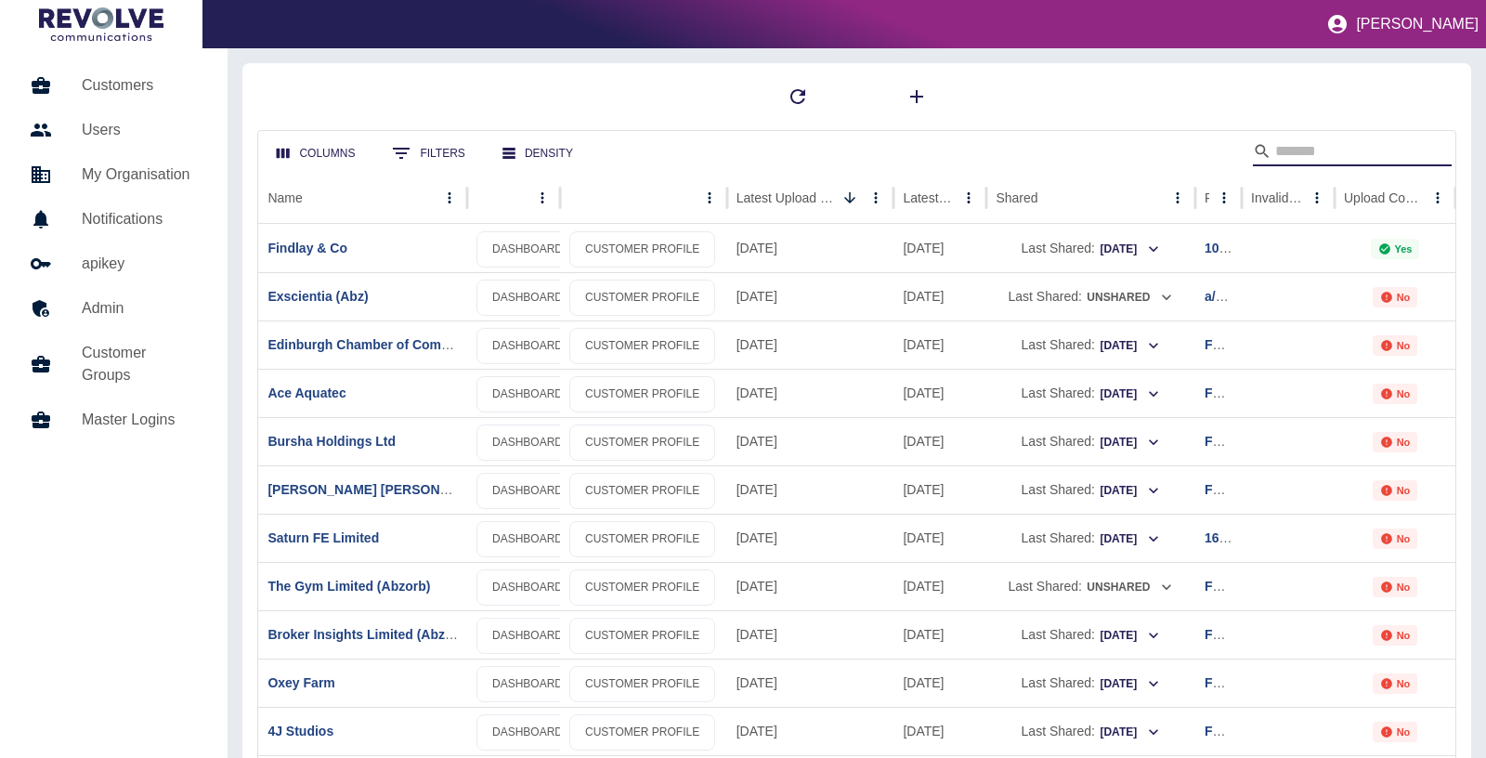
click at [1306, 142] on input "Search" at bounding box center [1349, 152] width 149 height 30
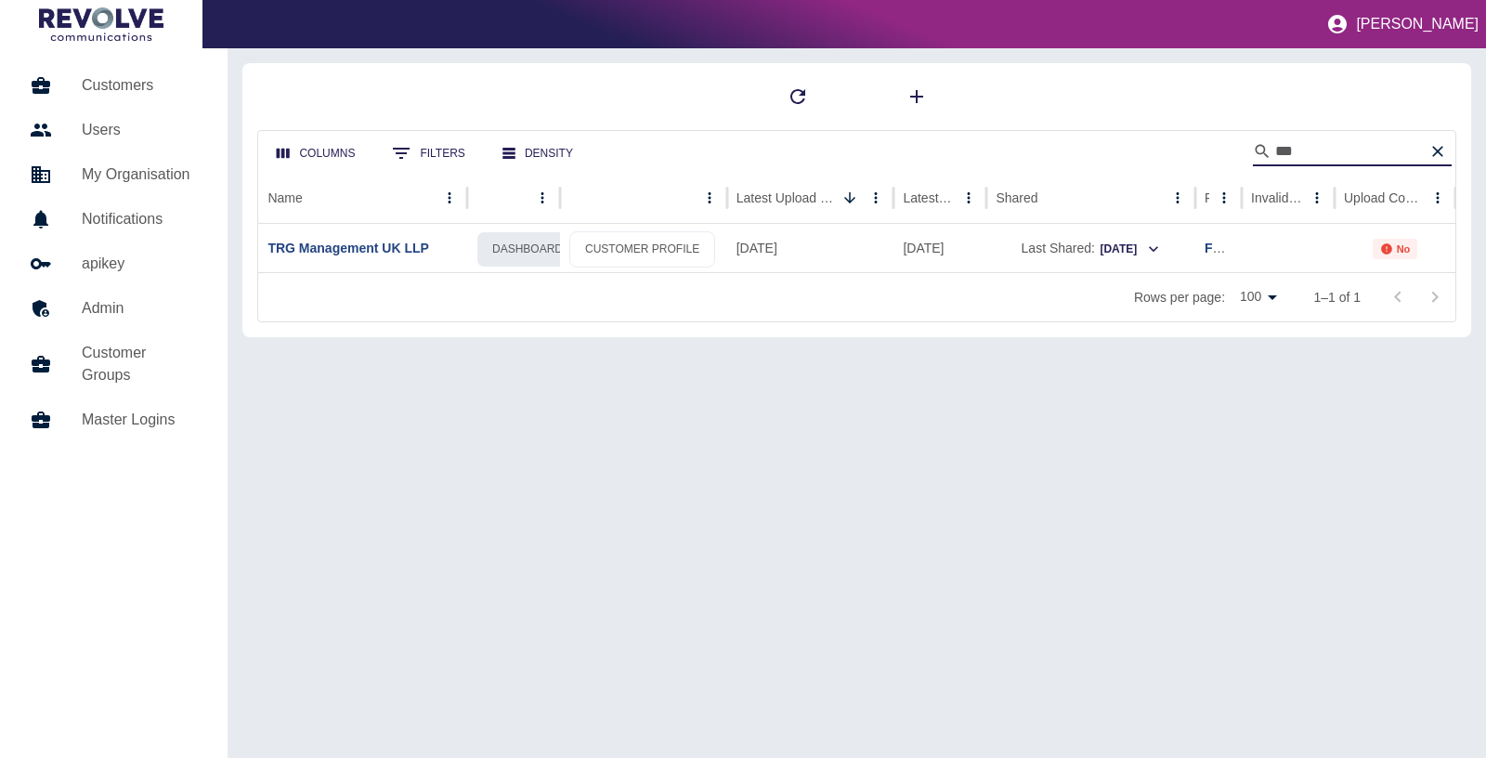
type input "***"
click at [507, 251] on link "DASHBOARD" at bounding box center [527, 249] width 102 height 36
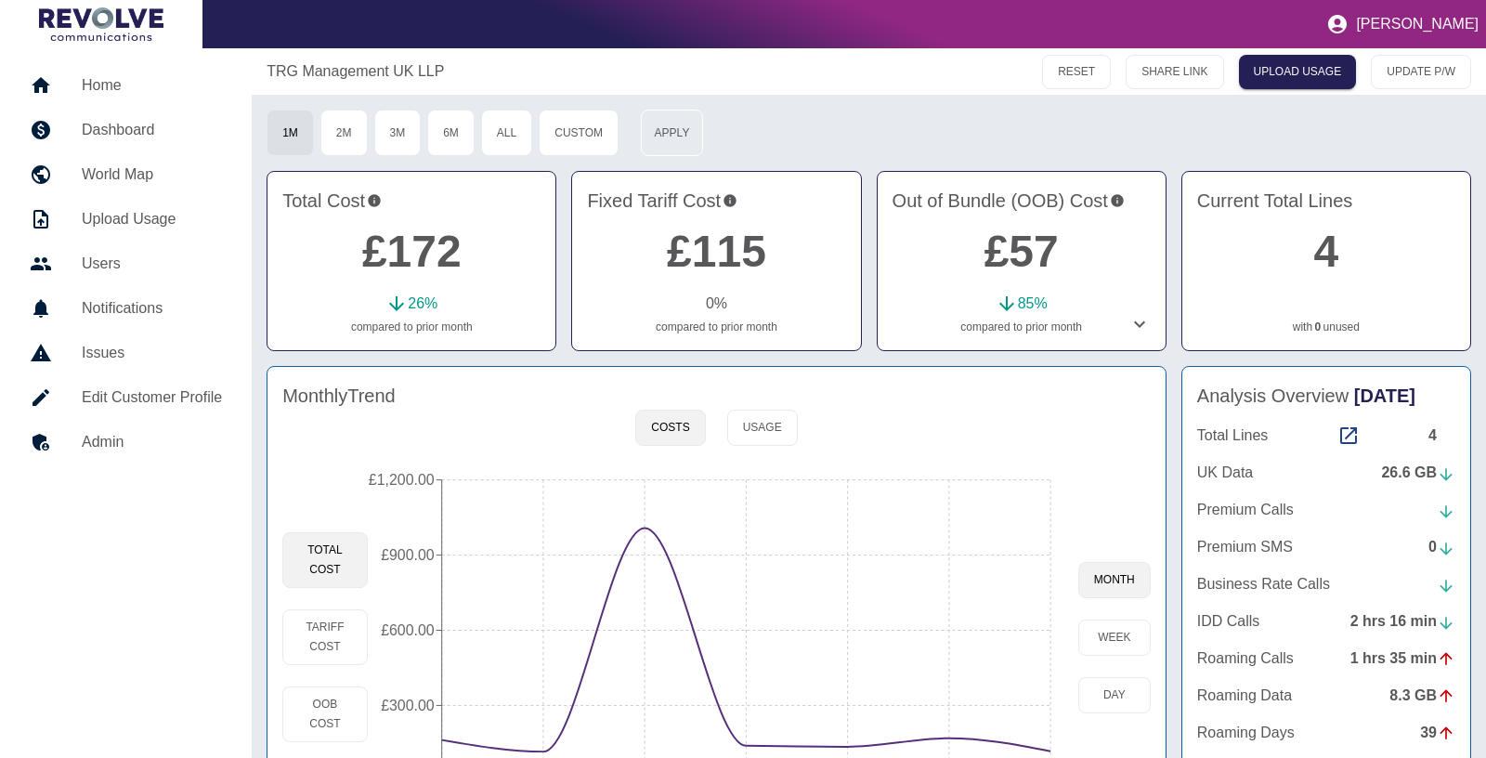
click at [676, 137] on button "Apply" at bounding box center [672, 133] width 62 height 46
click at [565, 135] on button "Custom" at bounding box center [579, 133] width 80 height 46
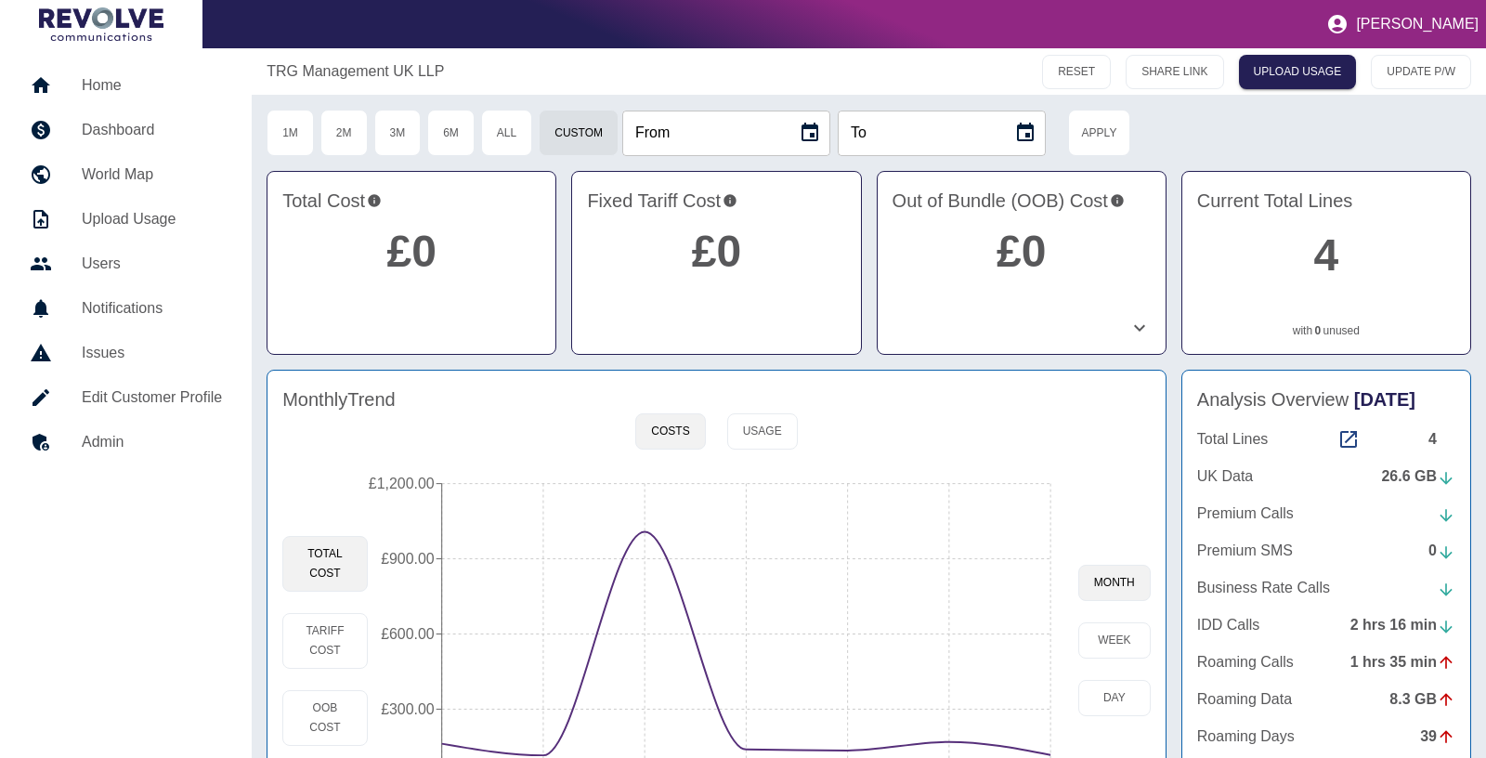
click at [812, 126] on icon "Choose date" at bounding box center [809, 132] width 17 height 19
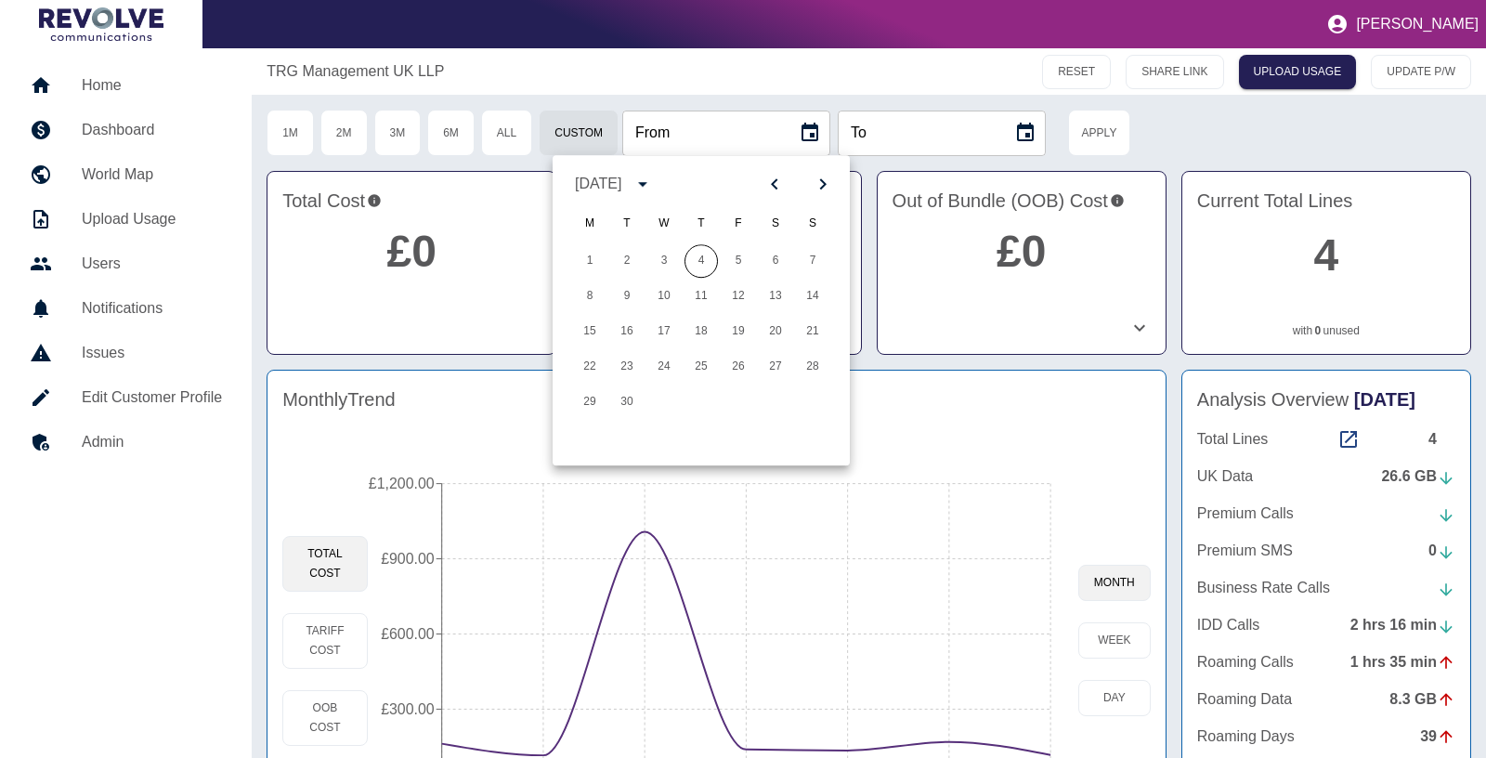
click at [776, 177] on icon "Previous month" at bounding box center [774, 184] width 22 height 22
click at [774, 199] on button "Previous month" at bounding box center [775, 184] width 32 height 32
click at [625, 254] on button "1" at bounding box center [626, 260] width 33 height 33
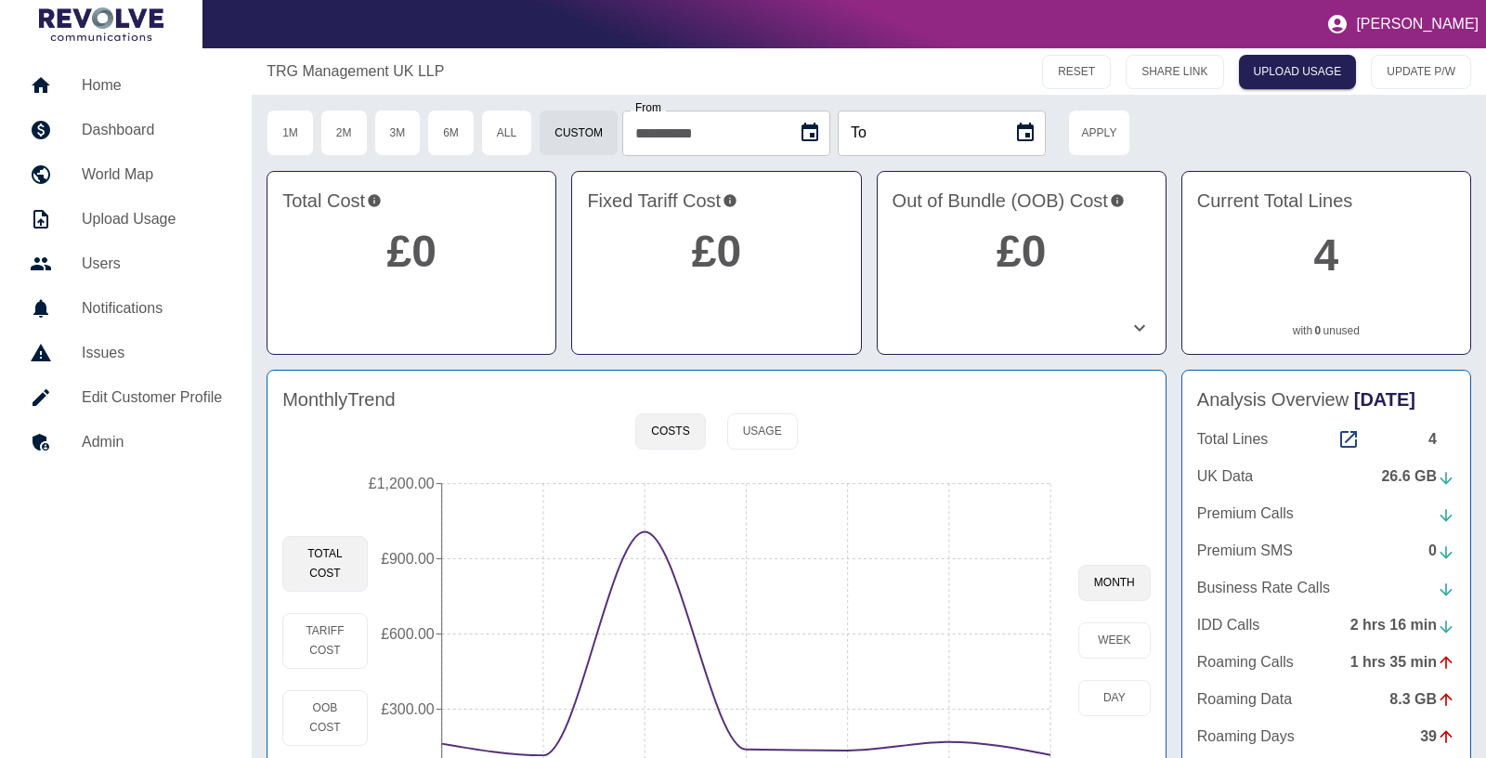
click at [949, 127] on input "To" at bounding box center [919, 134] width 162 height 46
click at [813, 130] on icon "Choose date, selected date is 1 Jul 2025" at bounding box center [810, 133] width 22 height 22
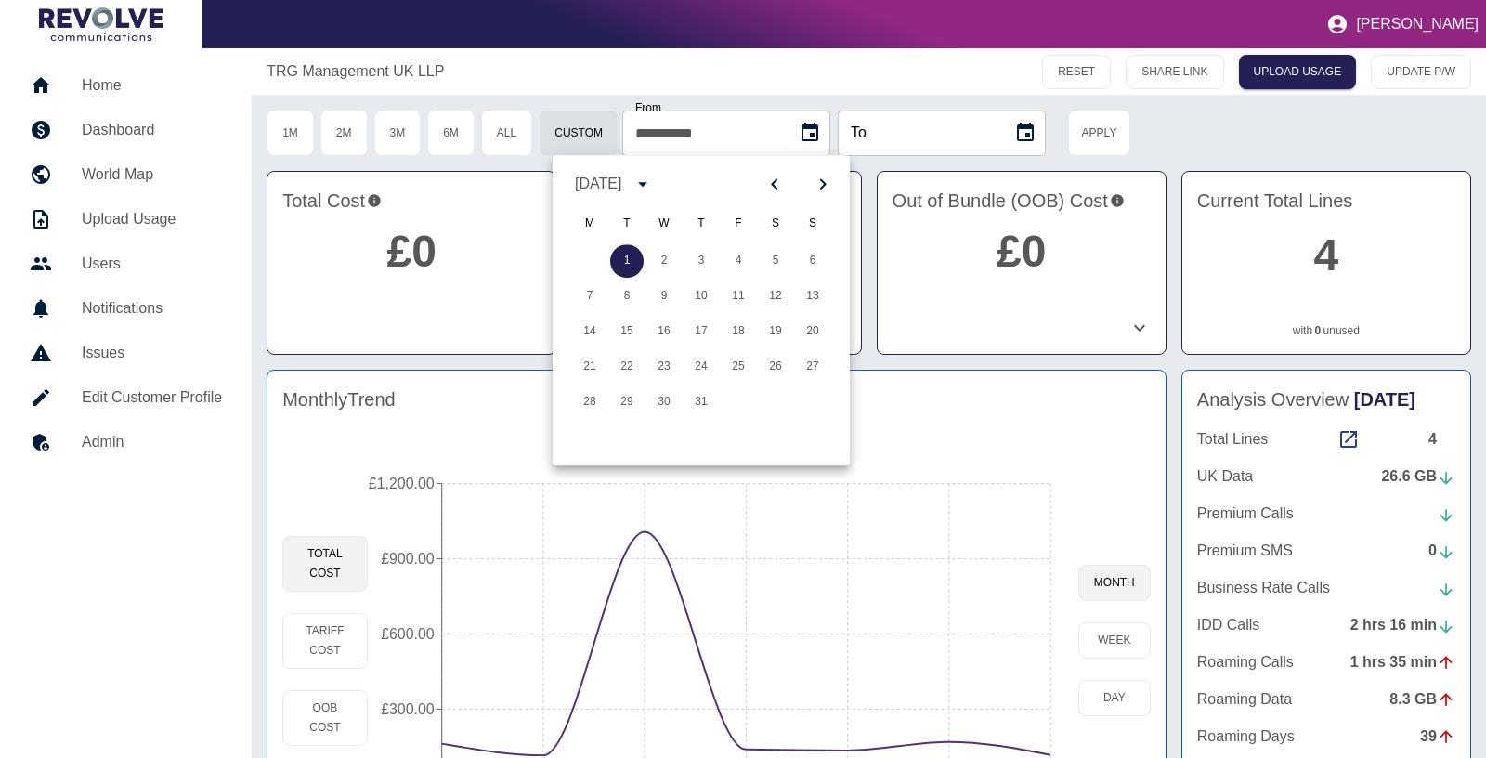
click at [821, 174] on icon "Next month" at bounding box center [823, 184] width 22 height 22
click at [742, 266] on button "1" at bounding box center [738, 260] width 33 height 33
type input "**********"
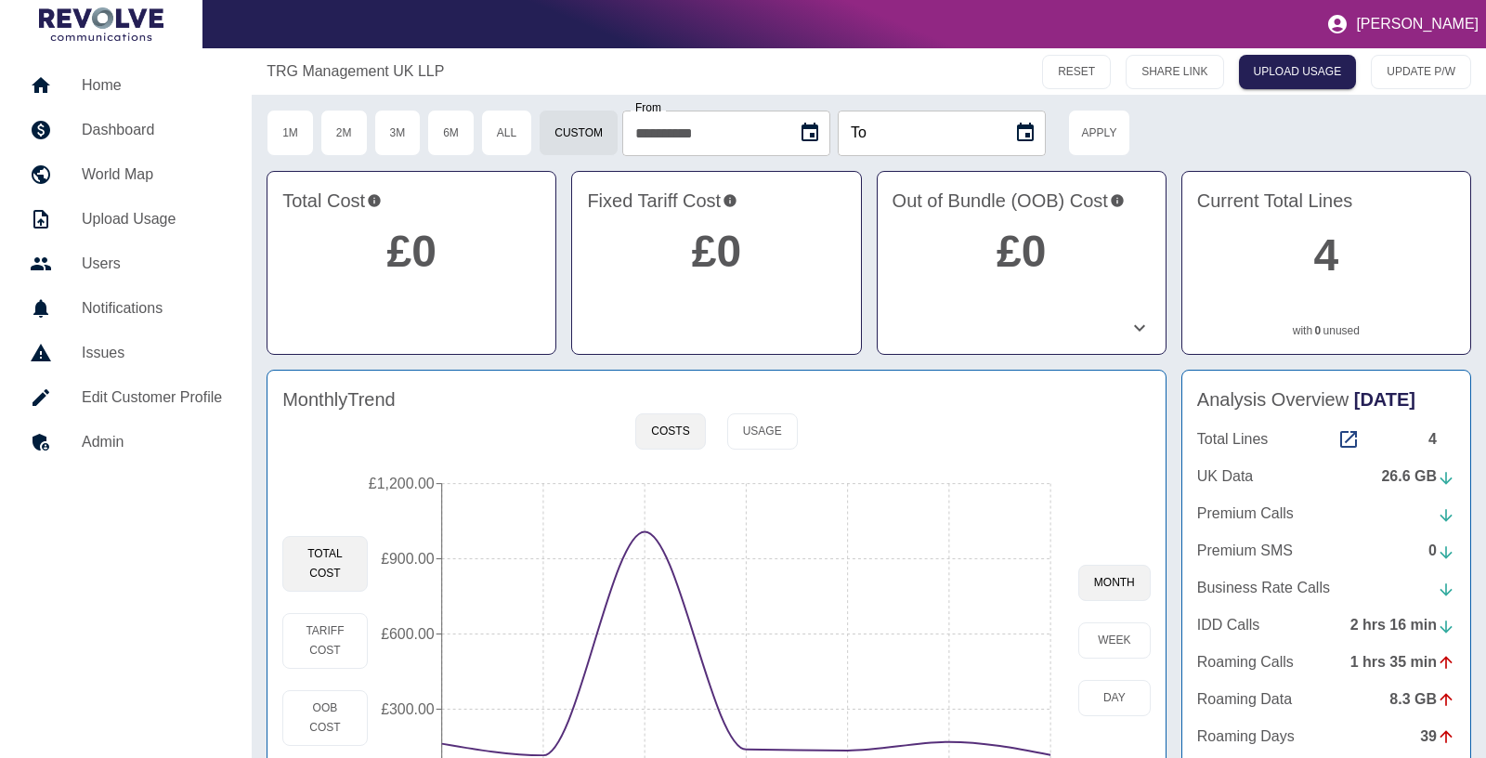
click at [1034, 139] on icon "Choose date" at bounding box center [1025, 132] width 17 height 19
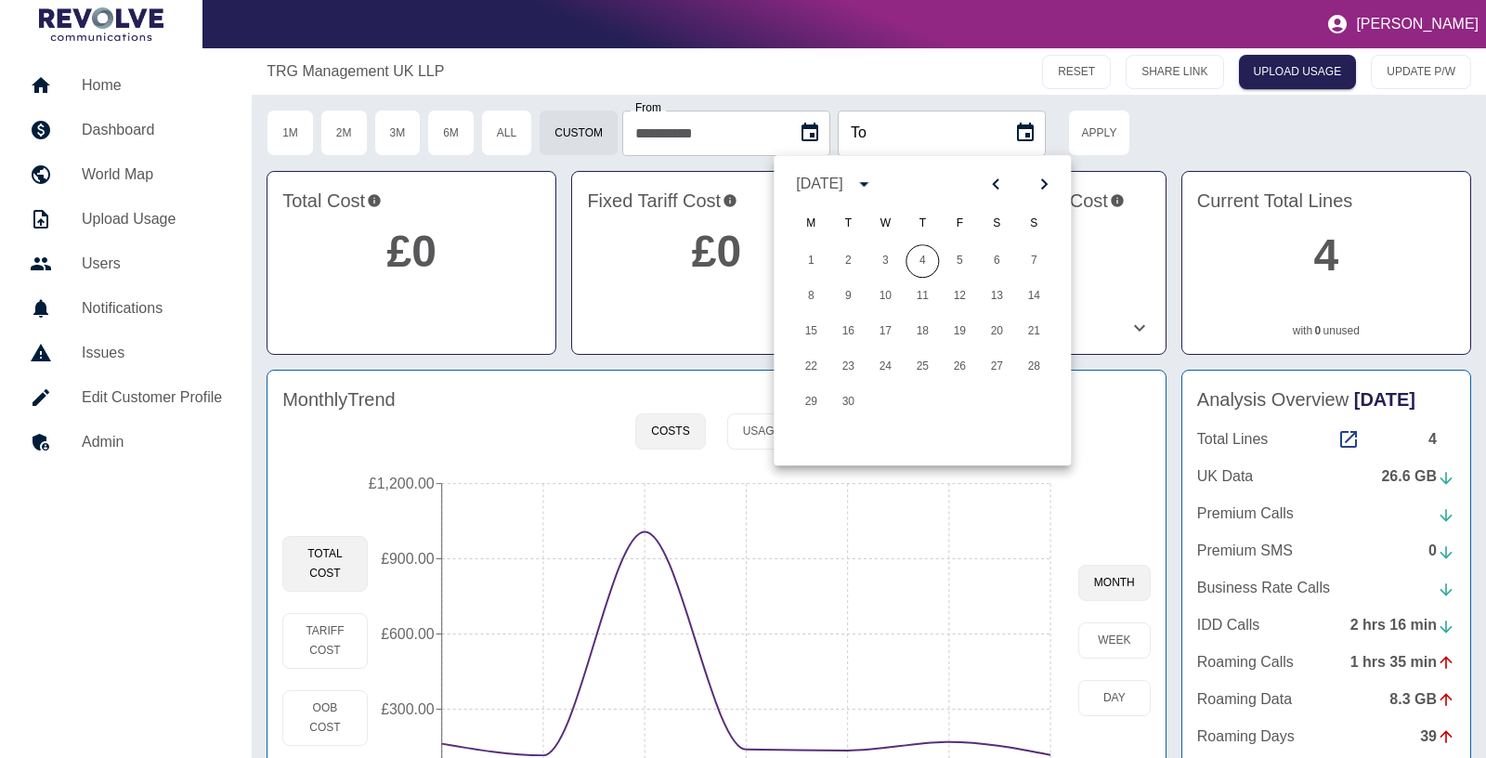
click at [995, 194] on icon "Previous month" at bounding box center [995, 184] width 22 height 22
click at [1027, 410] on button "31" at bounding box center [1033, 401] width 33 height 33
type input "**********"
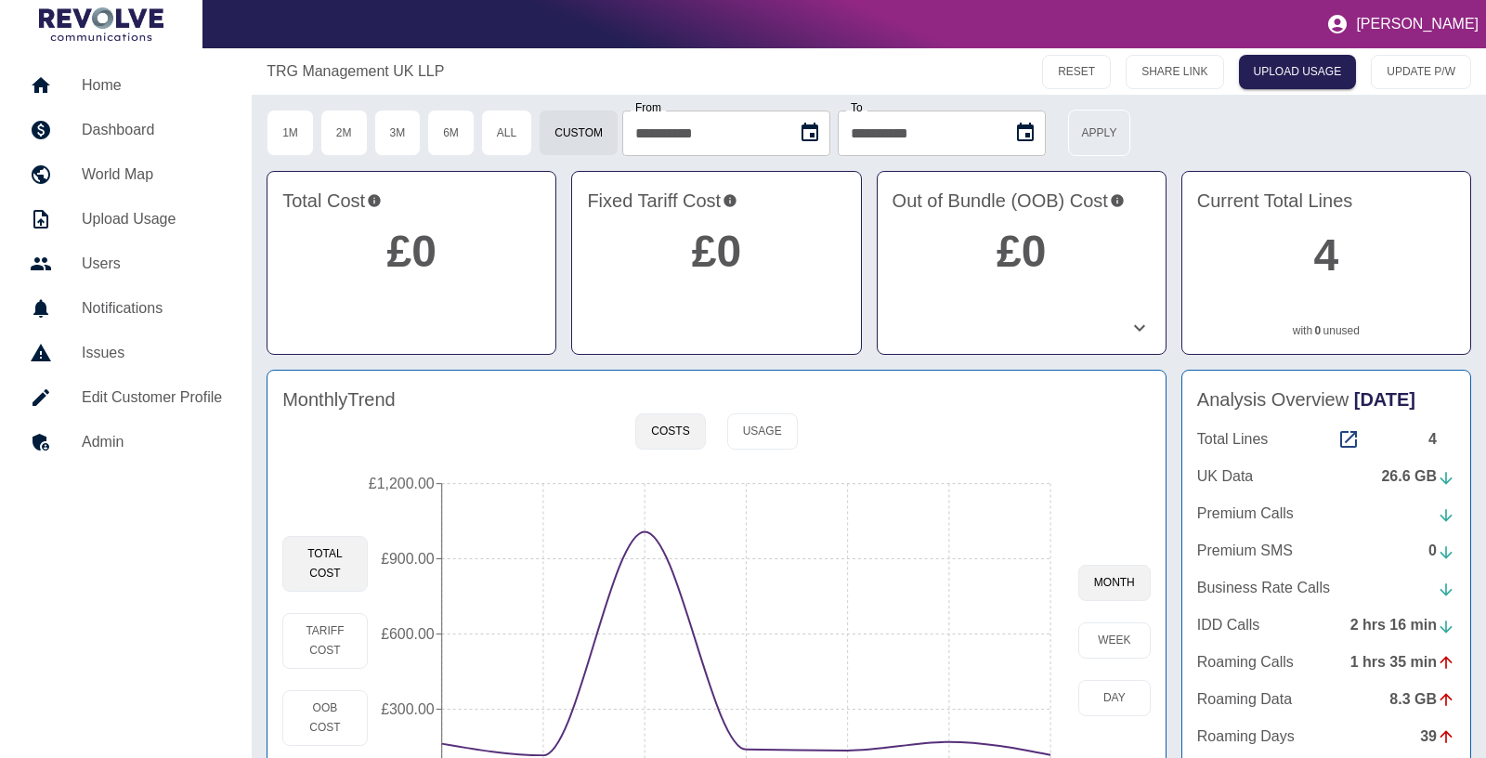
click at [1100, 137] on button "Apply" at bounding box center [1099, 133] width 62 height 46
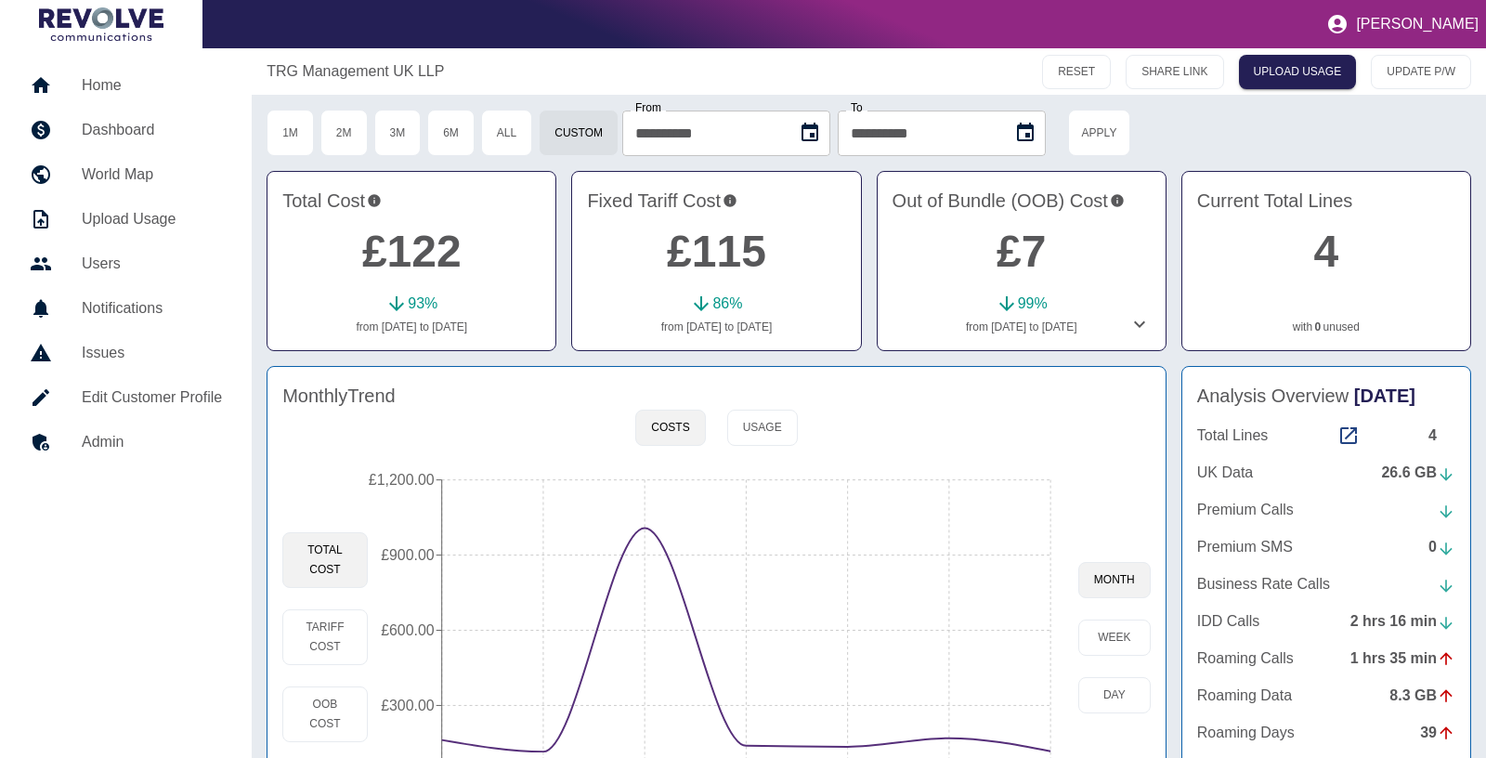
click at [1134, 323] on icon at bounding box center [1139, 324] width 22 height 22
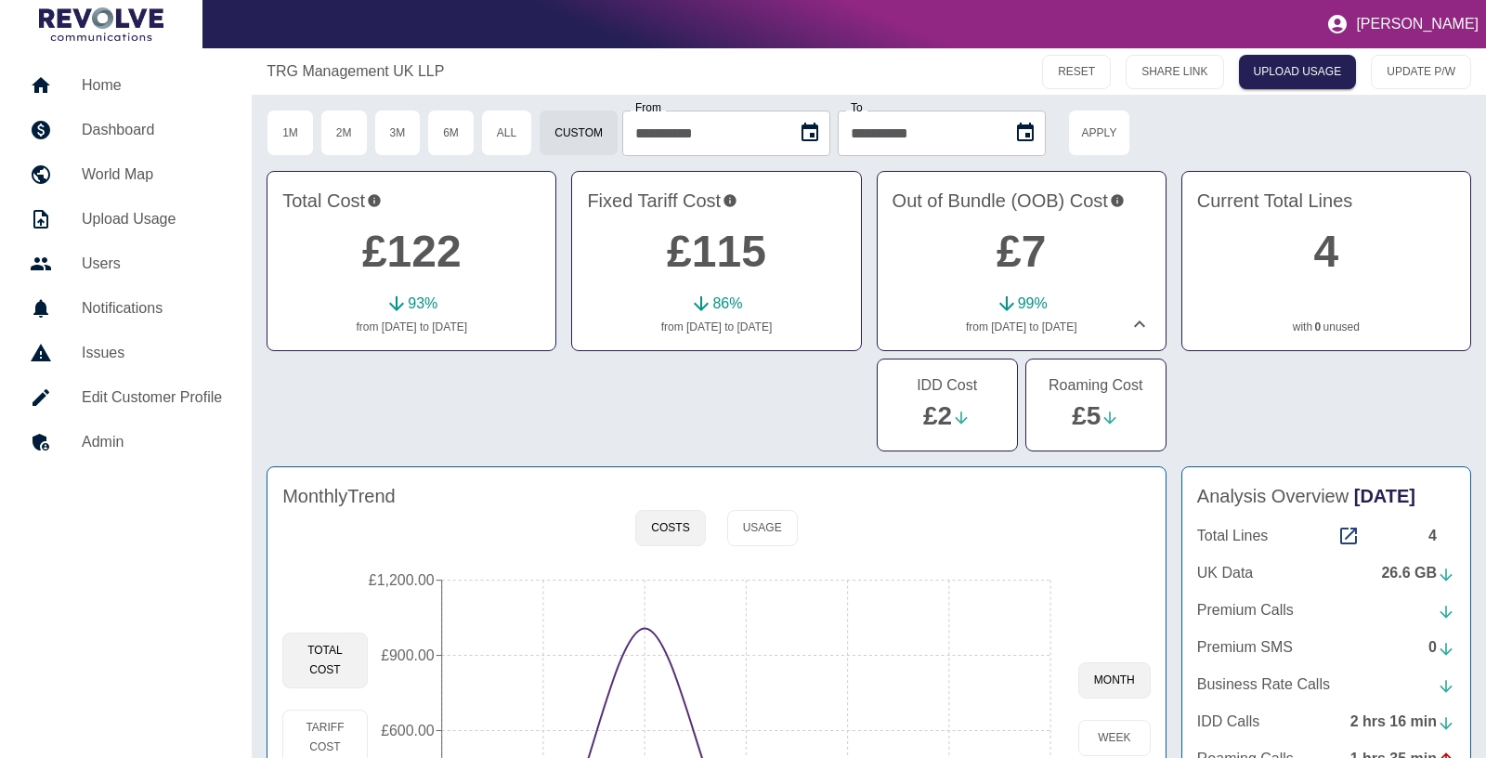
click at [1216, 152] on div "**********" at bounding box center [869, 133] width 1204 height 46
click at [1138, 326] on icon at bounding box center [1139, 324] width 22 height 22
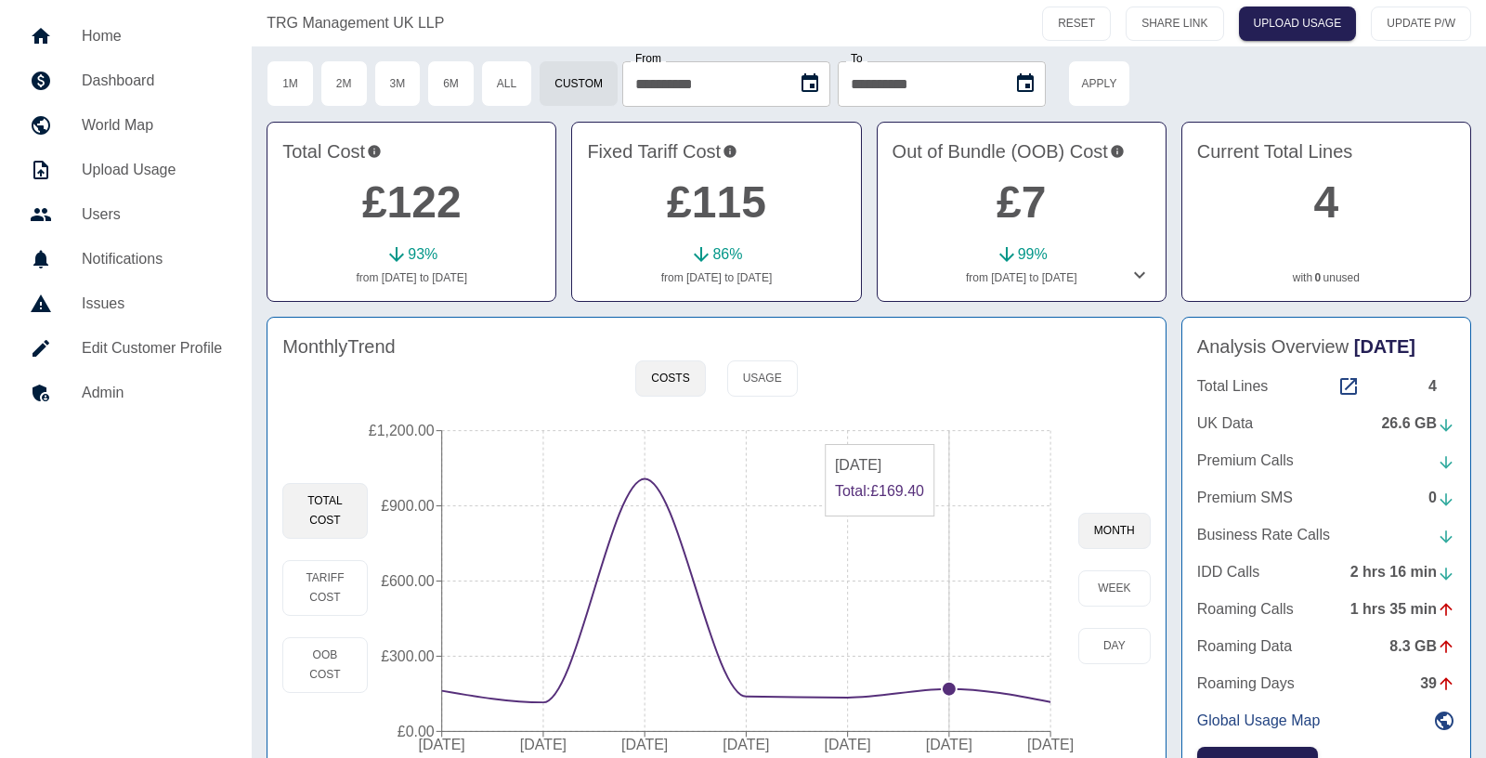
scroll to position [47, 0]
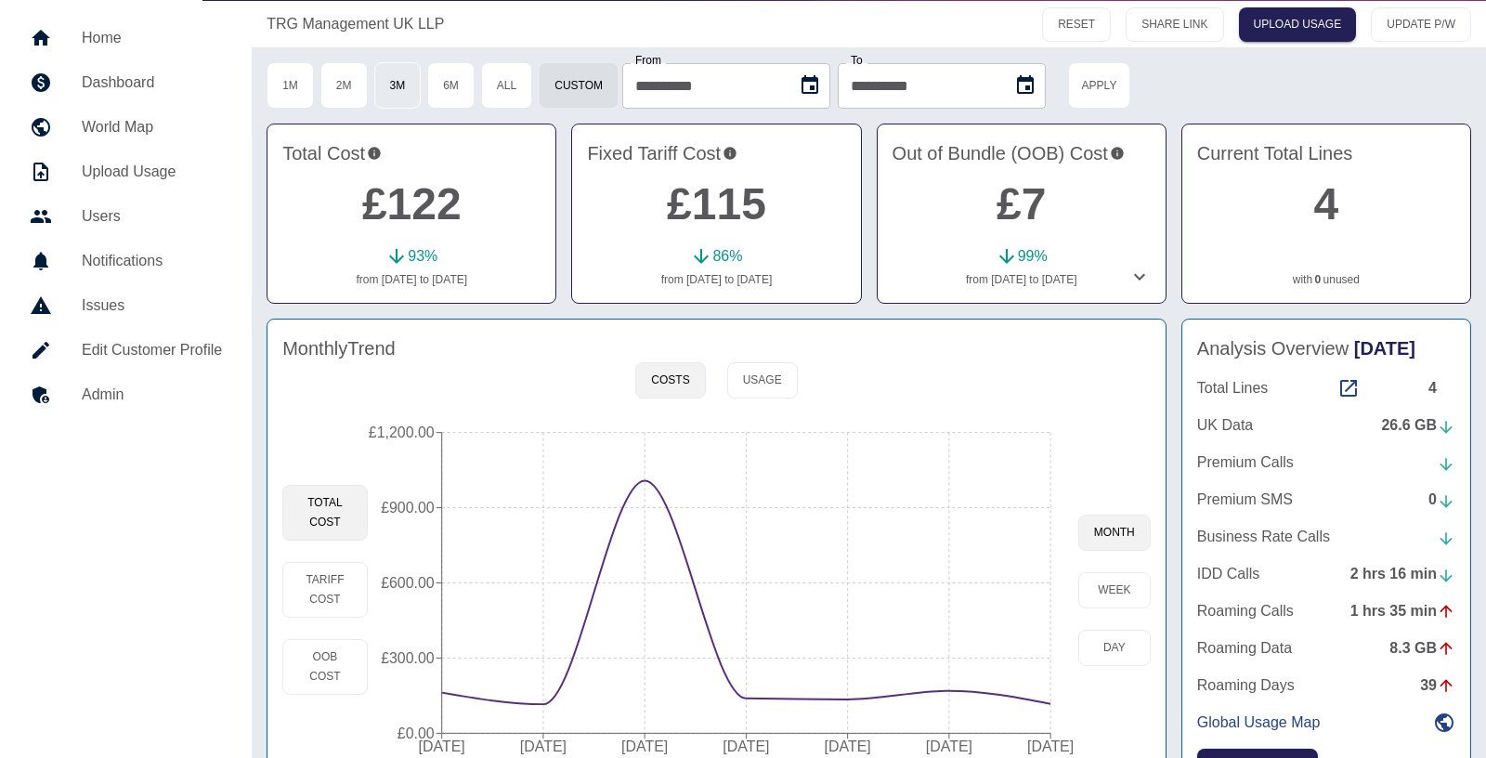
click at [396, 90] on button "3M" at bounding box center [397, 85] width 47 height 46
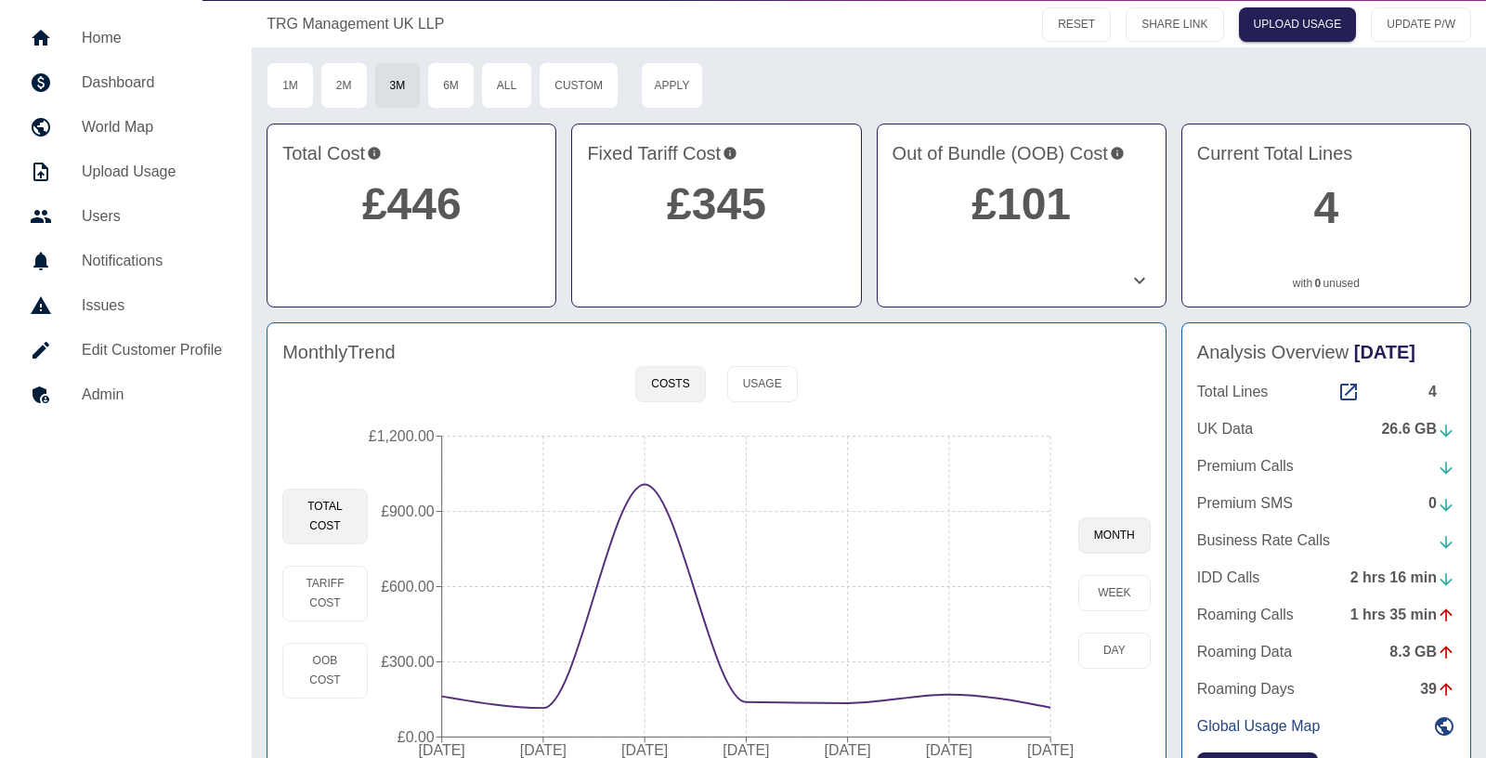
click at [1145, 286] on icon at bounding box center [1139, 280] width 22 height 22
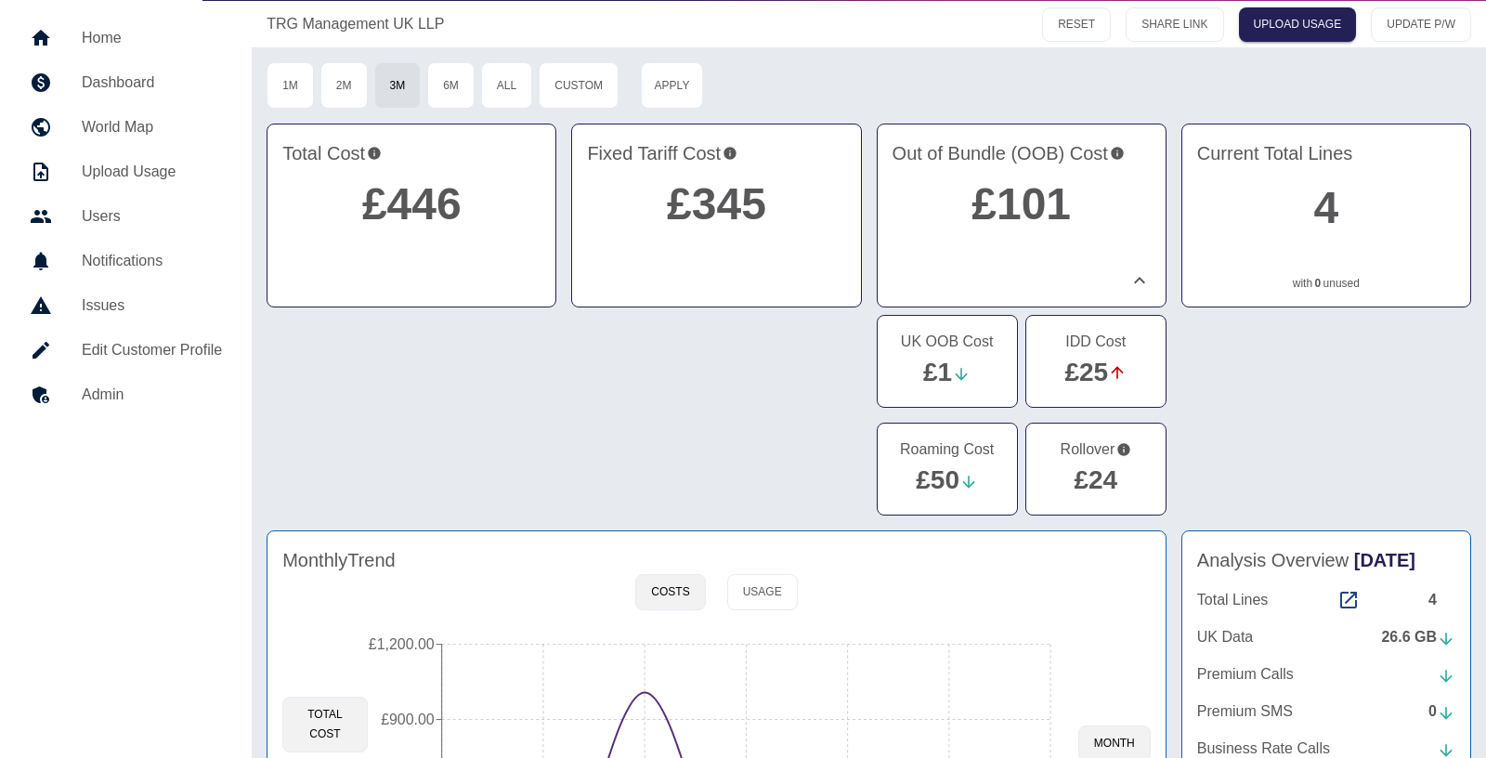
click at [1145, 286] on icon at bounding box center [1139, 280] width 22 height 22
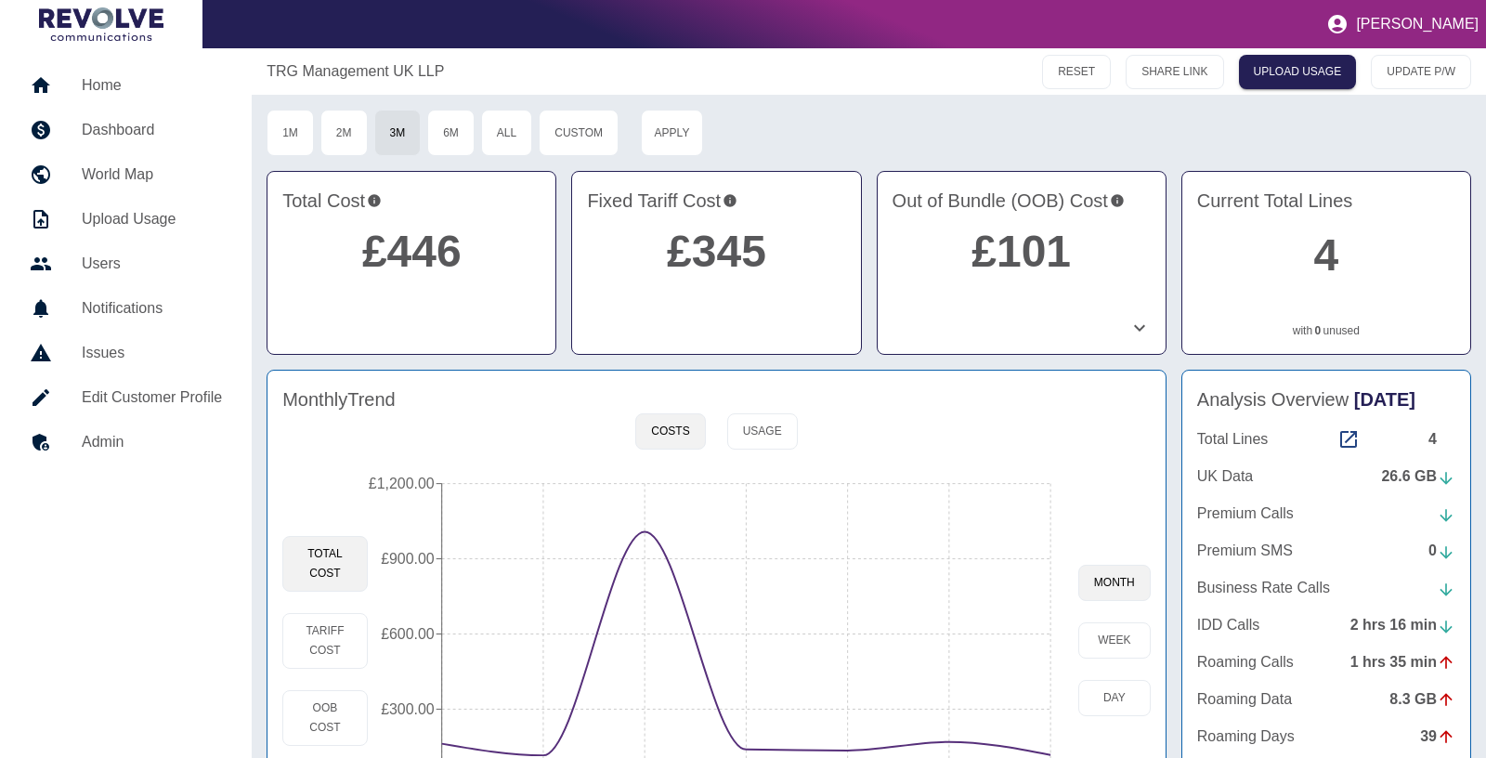
click at [143, 72] on link "Home" at bounding box center [126, 85] width 222 height 45
click at [143, 72] on div "Dan Home Dashboard World Map Upload Usage Users Notifications Issues Edit Custo…" at bounding box center [743, 379] width 1486 height 758
